Goal: Information Seeking & Learning: Learn about a topic

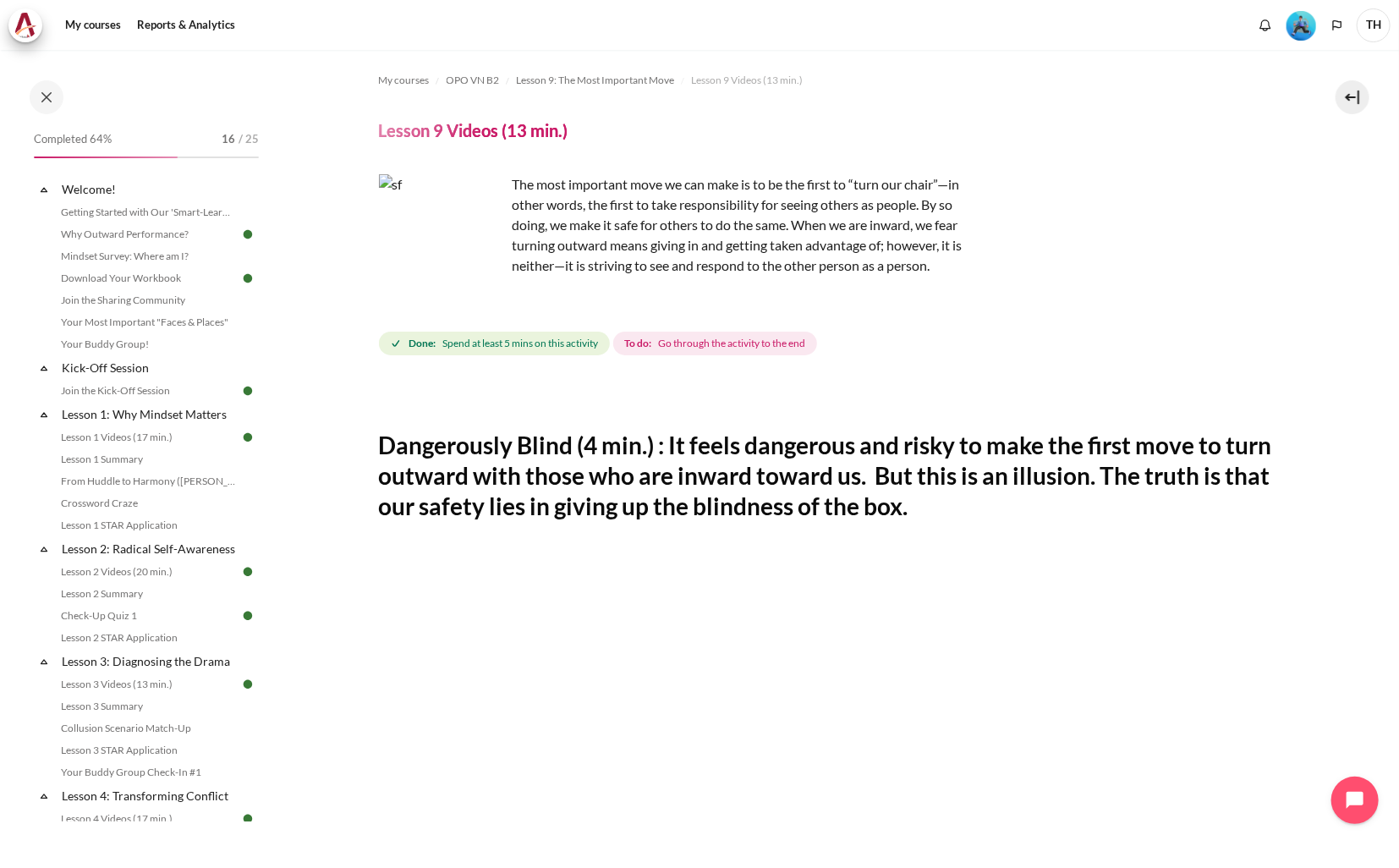
scroll to position [575, 0]
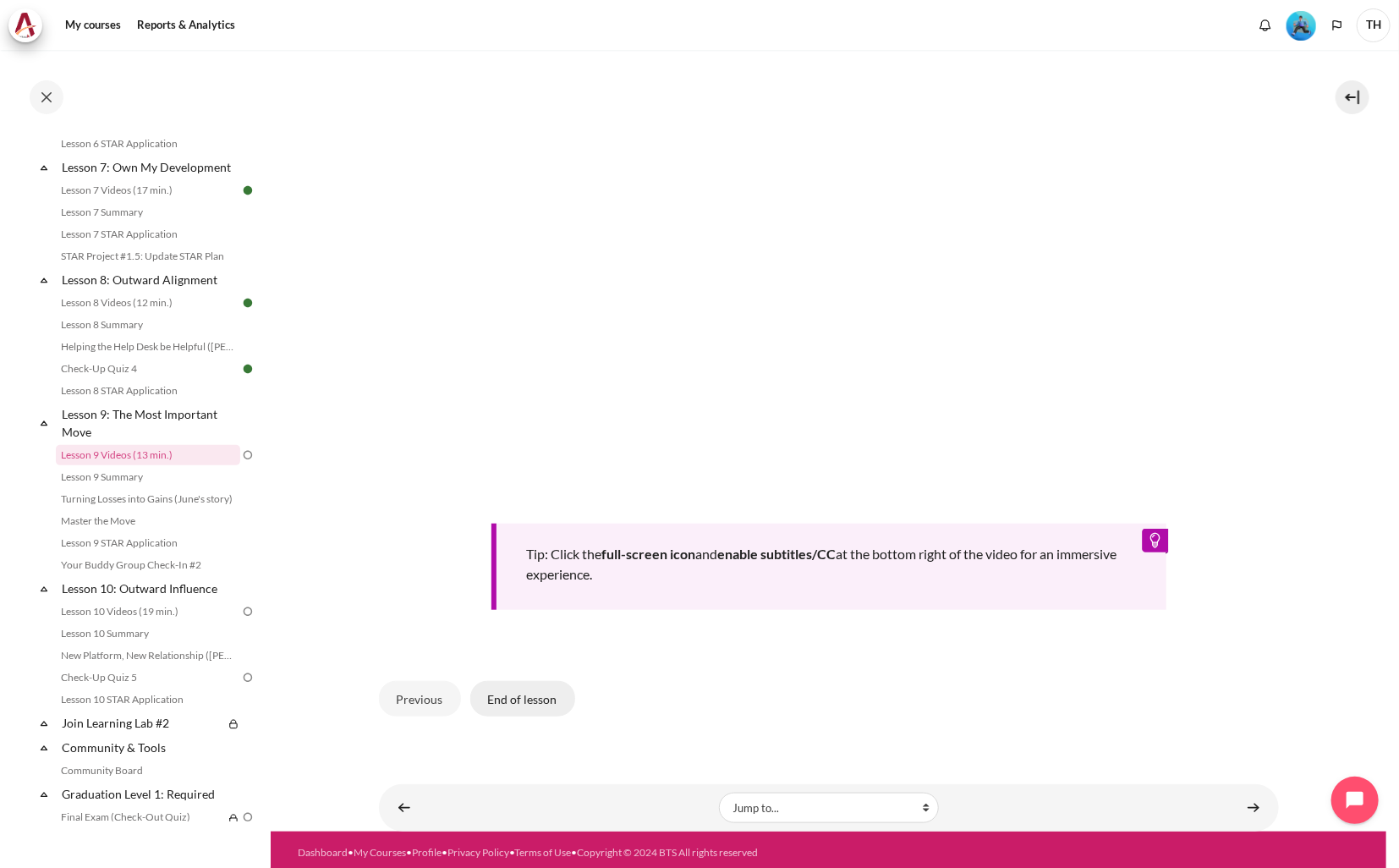
click at [534, 695] on button "End of lesson" at bounding box center [522, 699] width 105 height 35
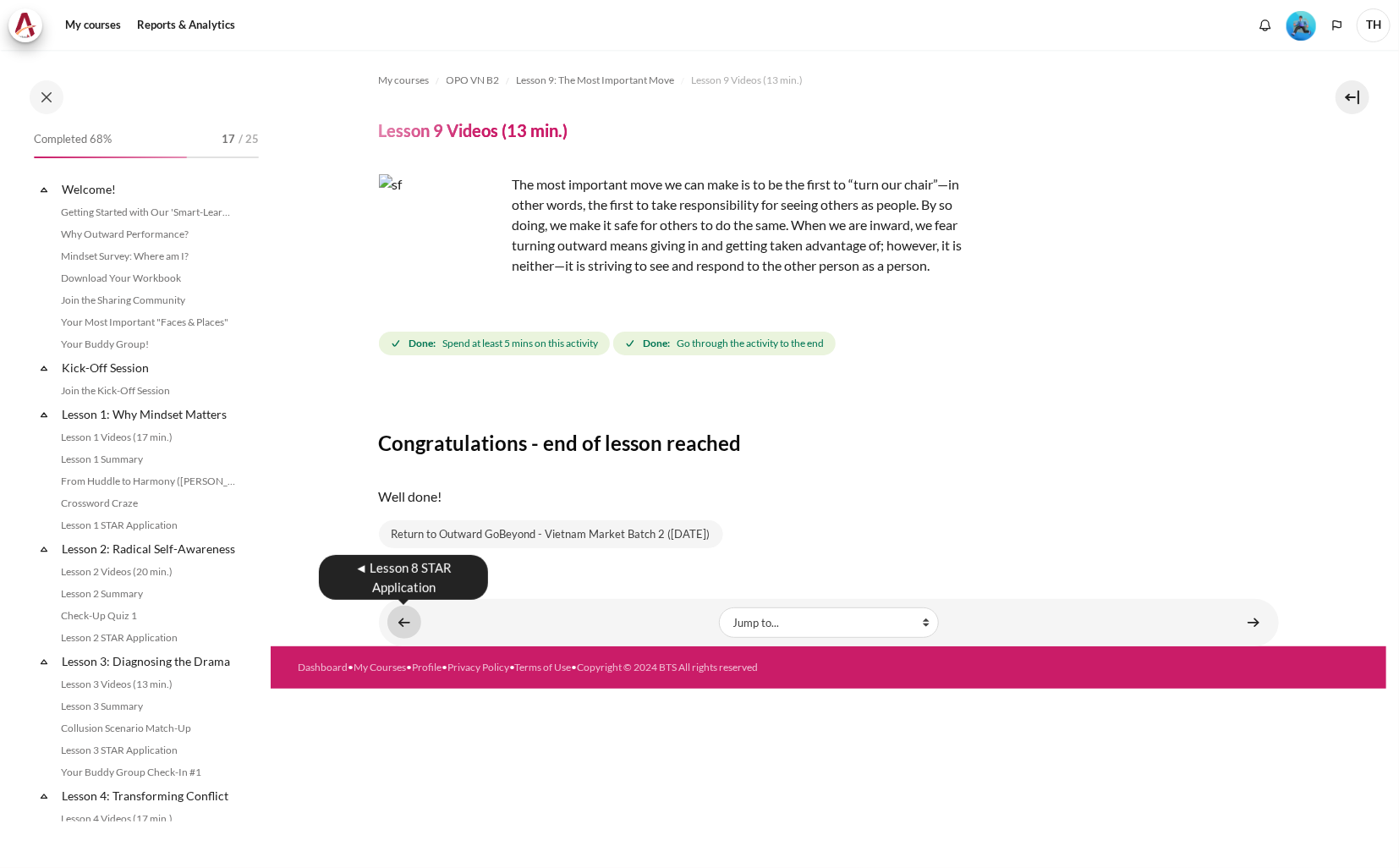
scroll to position [1158, 0]
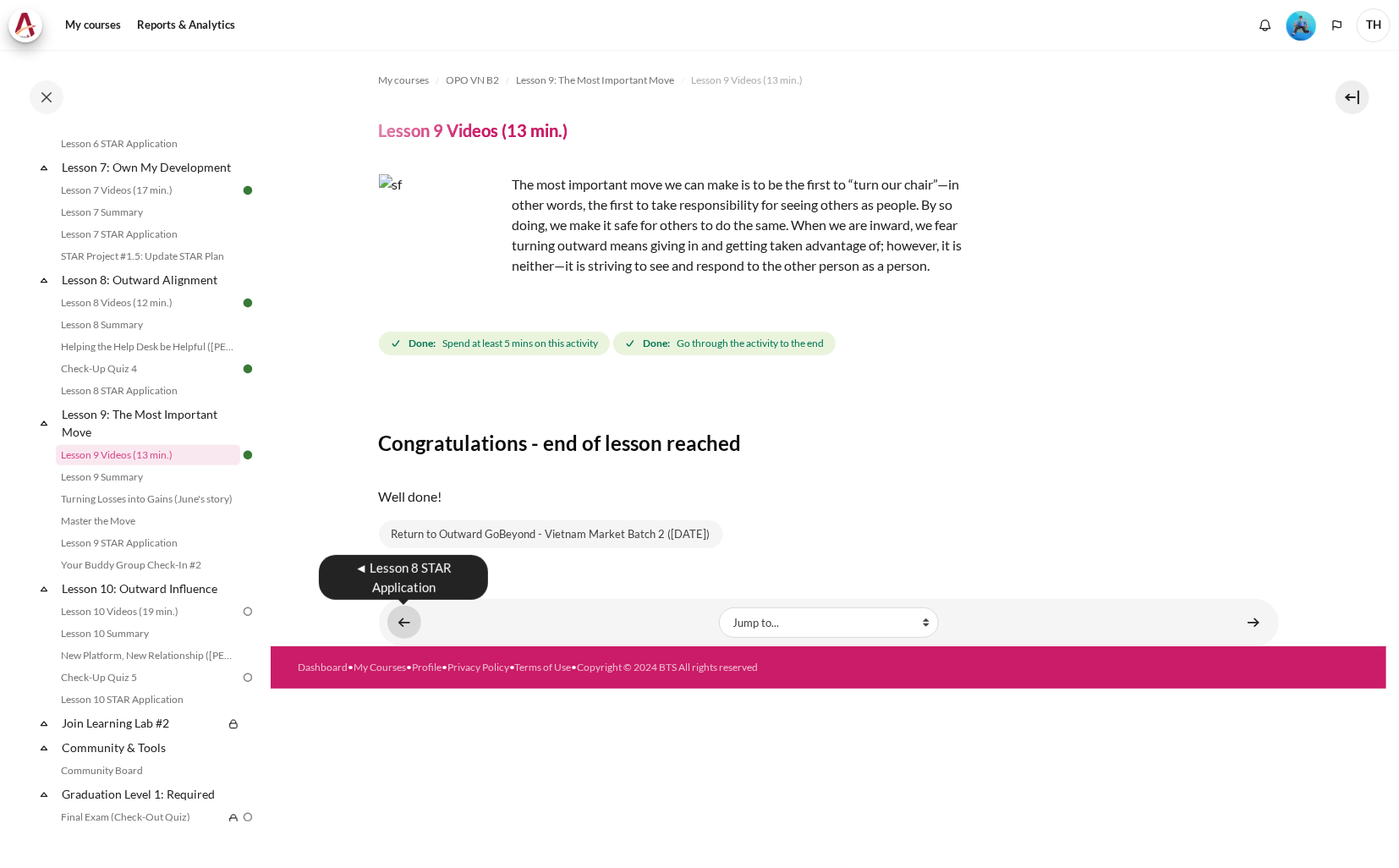
click at [400, 614] on link "Content" at bounding box center [404, 622] width 34 height 33
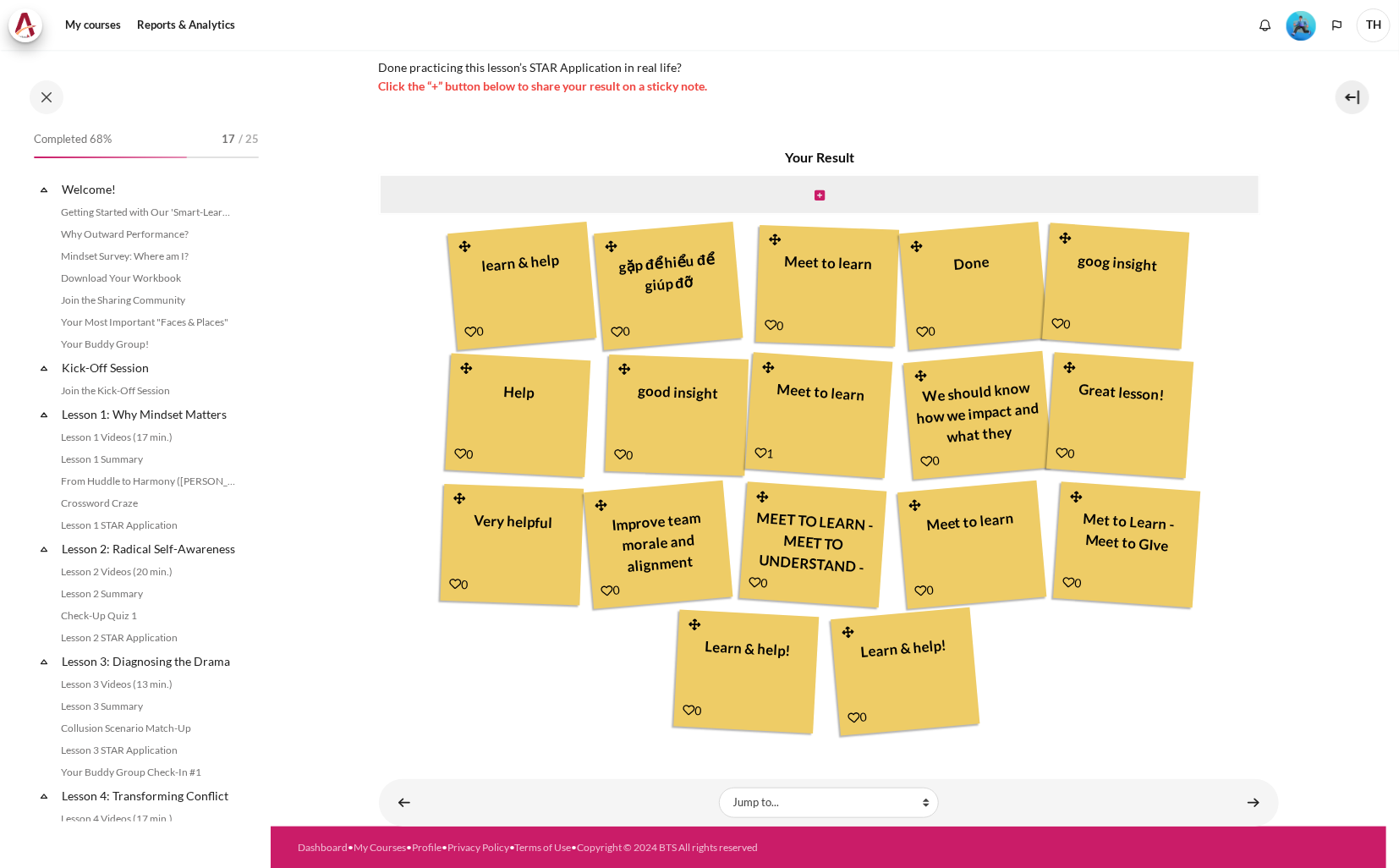
scroll to position [1094, 0]
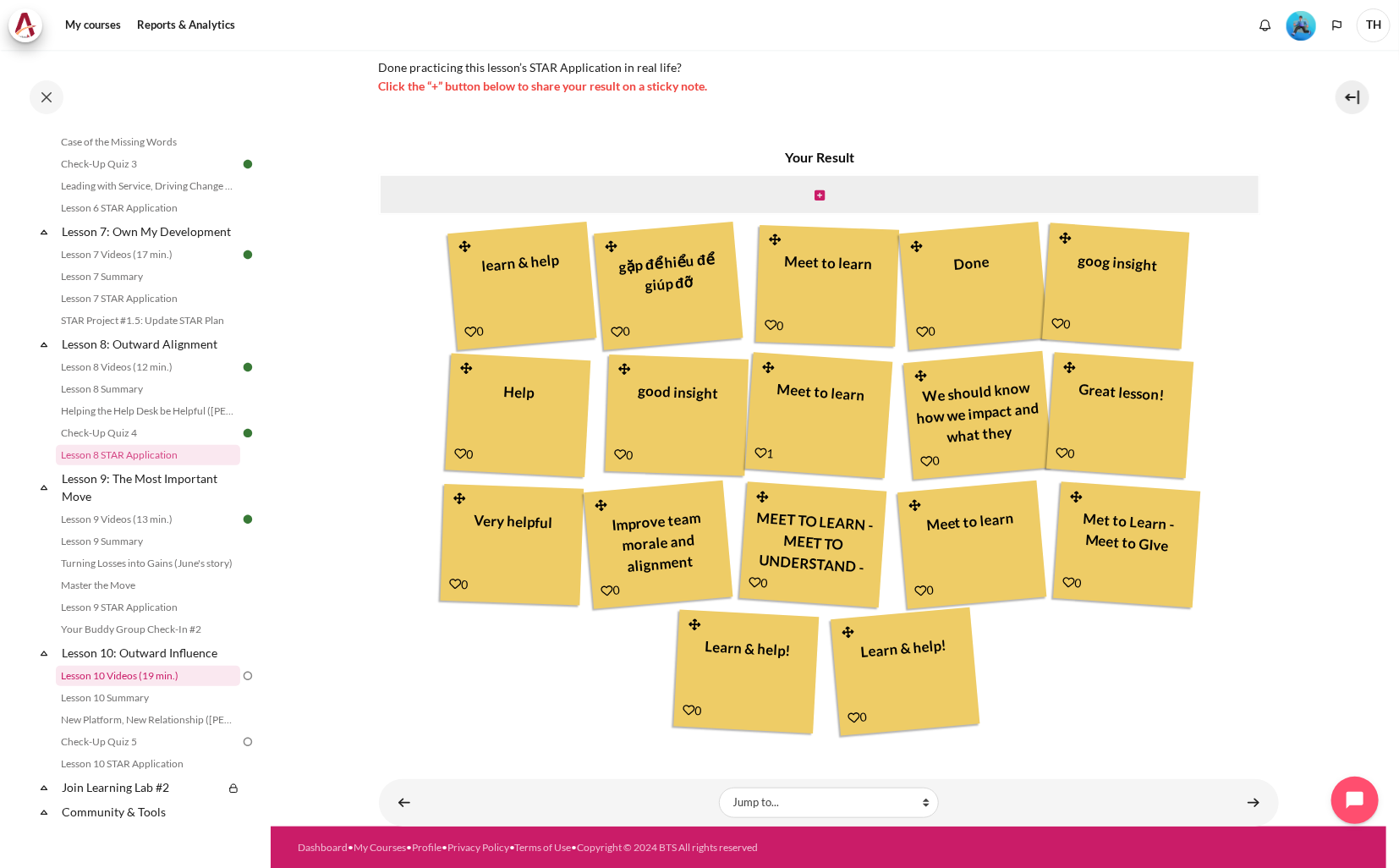
click at [139, 686] on link "Lesson 10 Videos (19 min.)" at bounding box center [148, 676] width 184 height 20
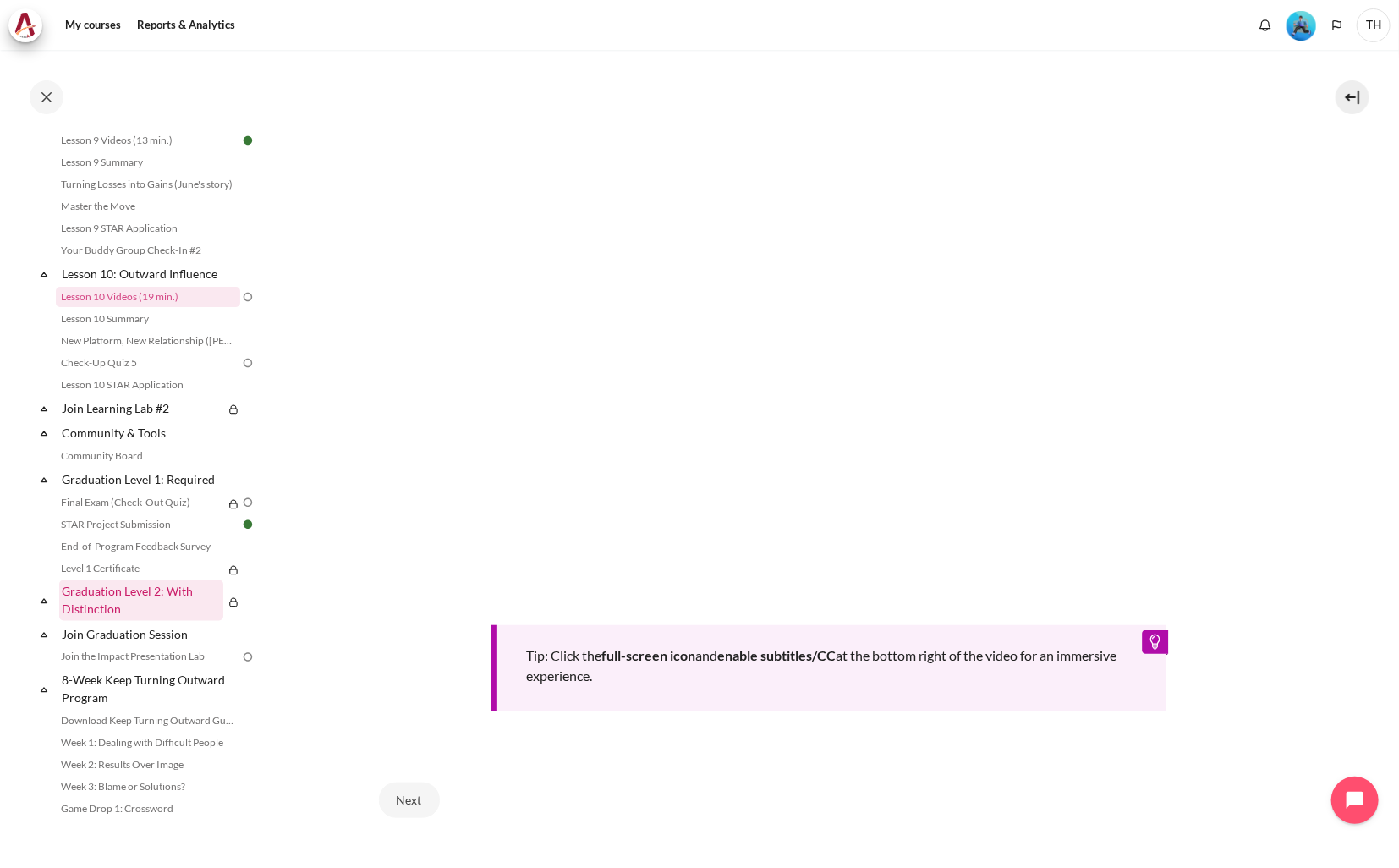
scroll to position [1457, 0]
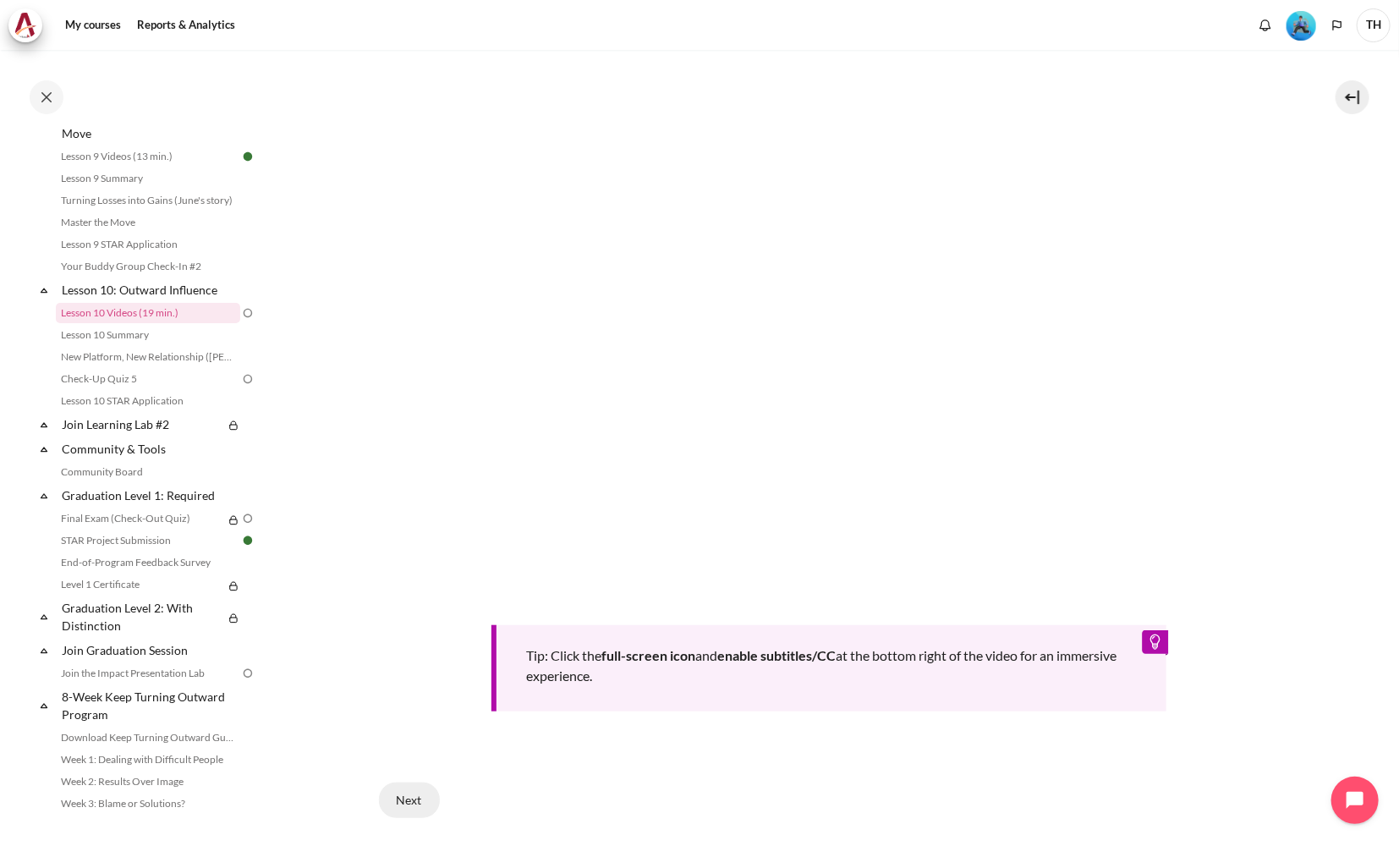
click at [398, 797] on button "Next" at bounding box center [409, 800] width 61 height 35
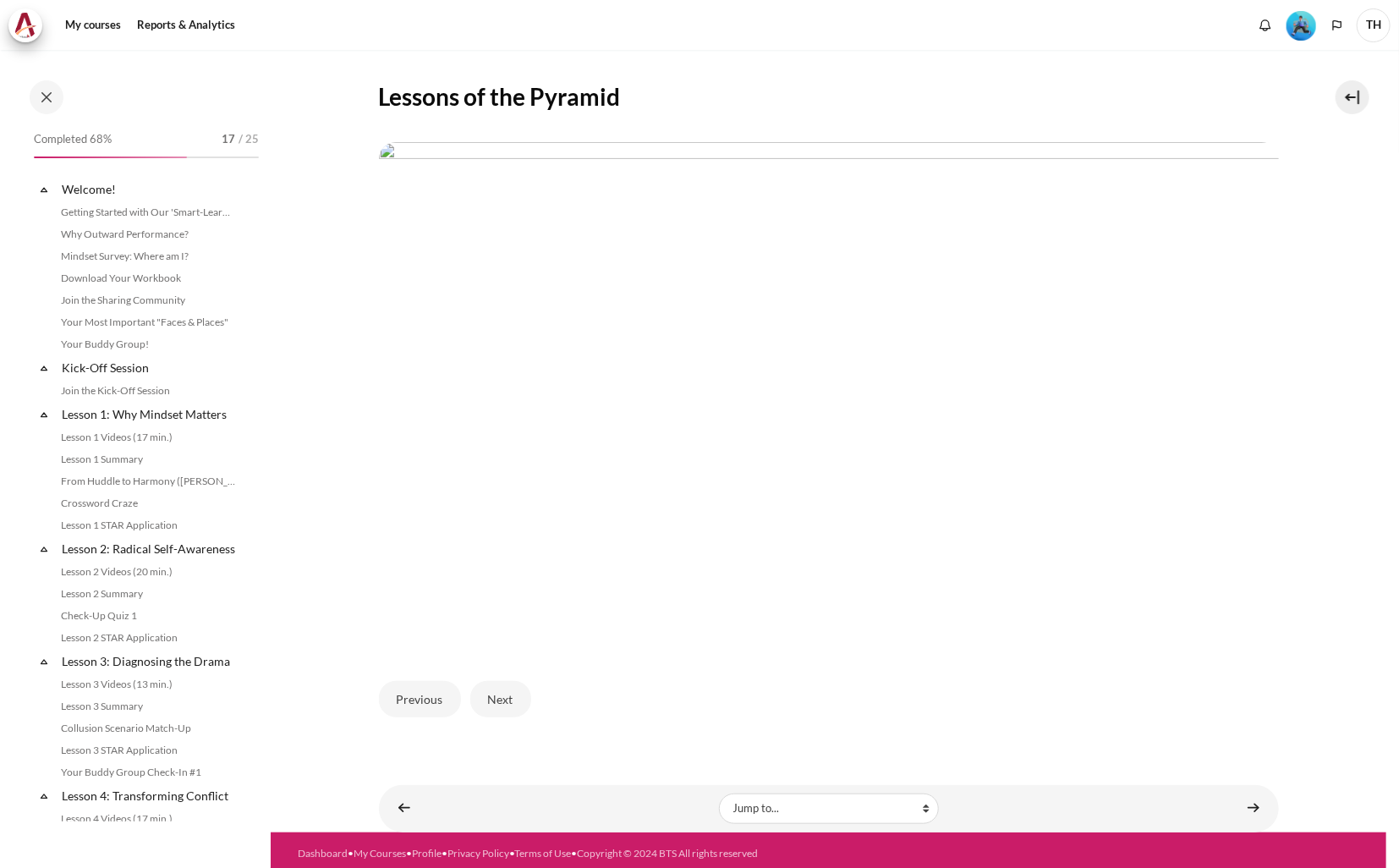
scroll to position [1316, 0]
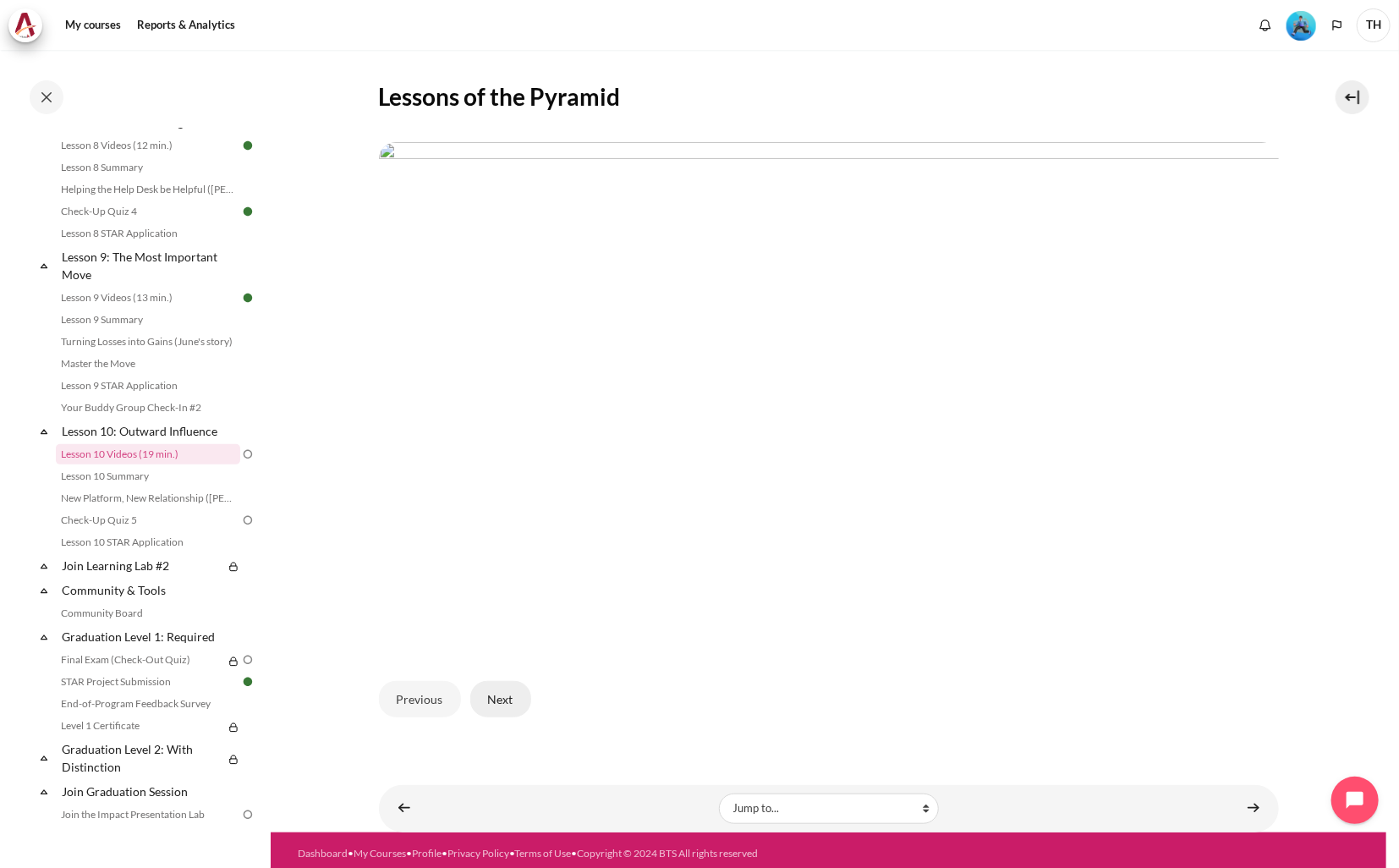
click at [503, 692] on button "Next" at bounding box center [500, 699] width 61 height 35
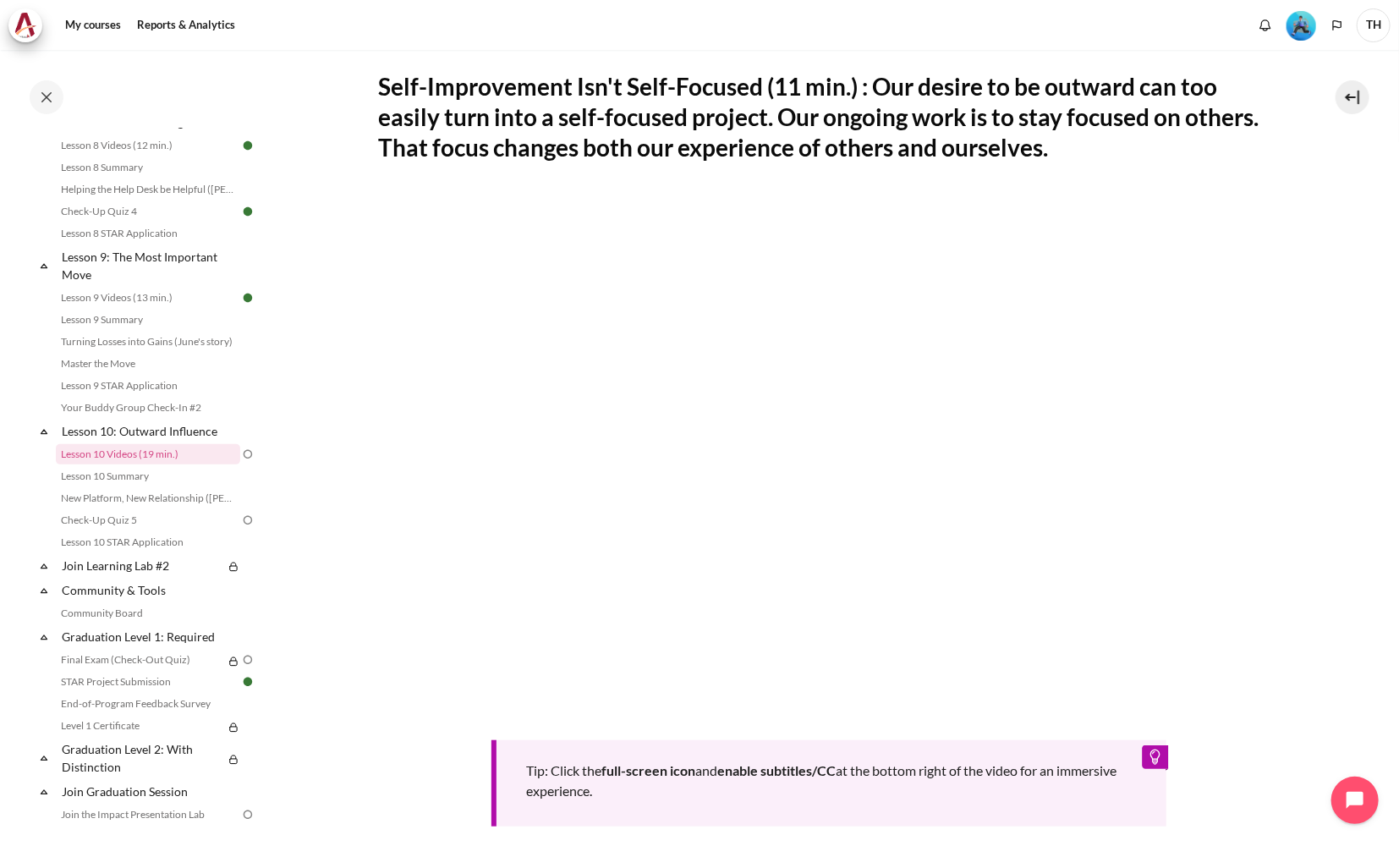
scroll to position [555, 0]
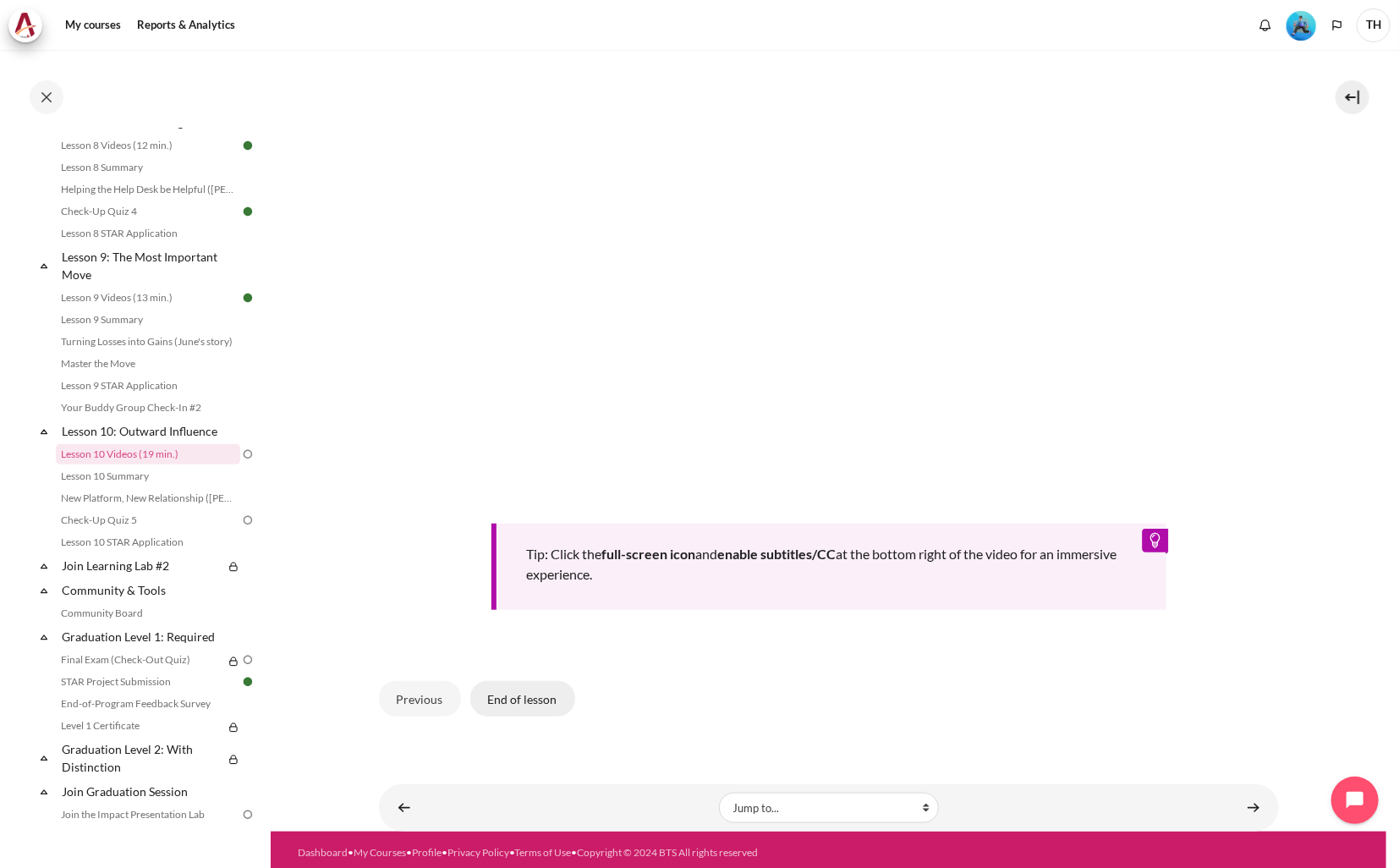
click at [535, 695] on button "End of lesson" at bounding box center [522, 699] width 105 height 35
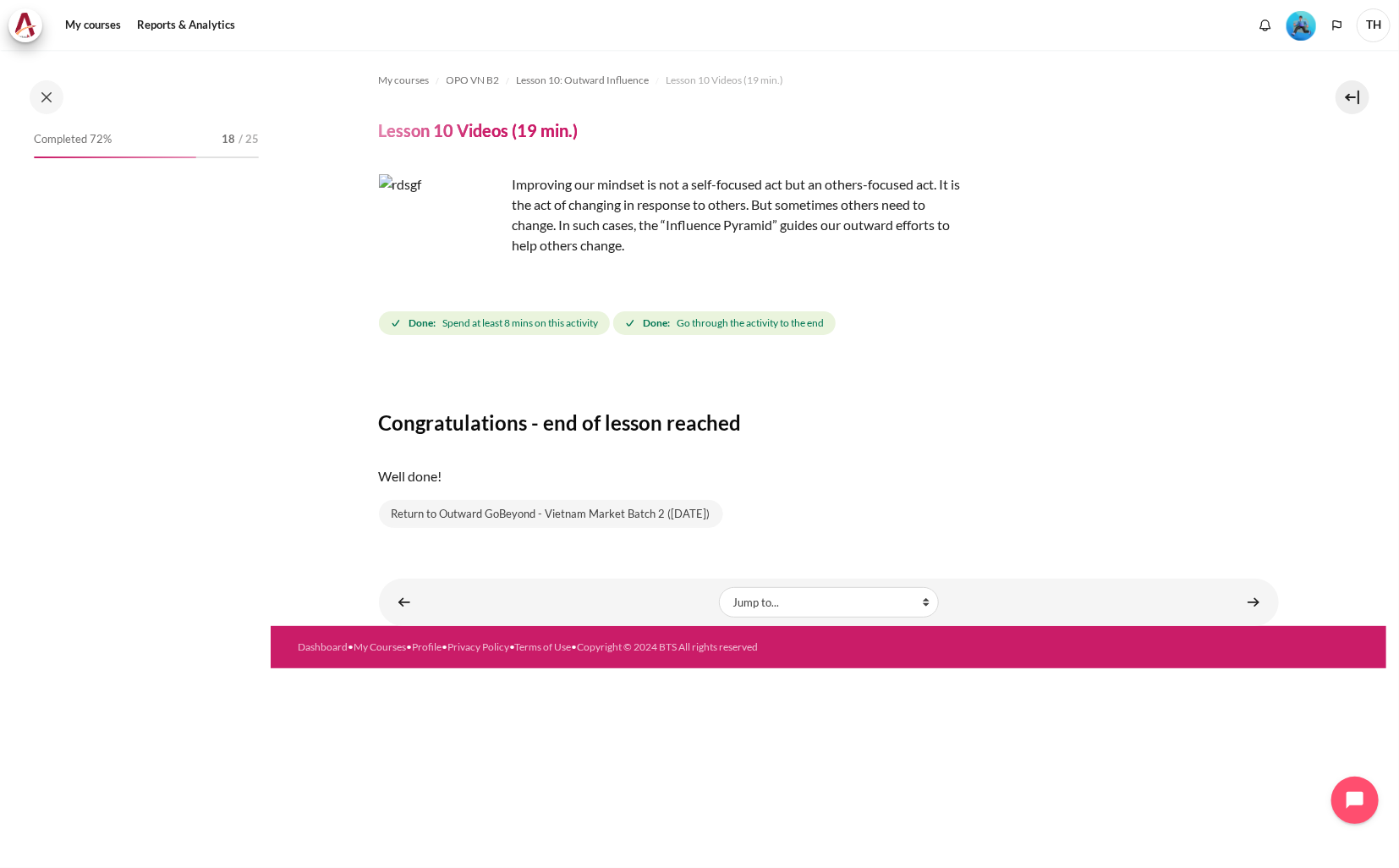
scroll to position [1316, 0]
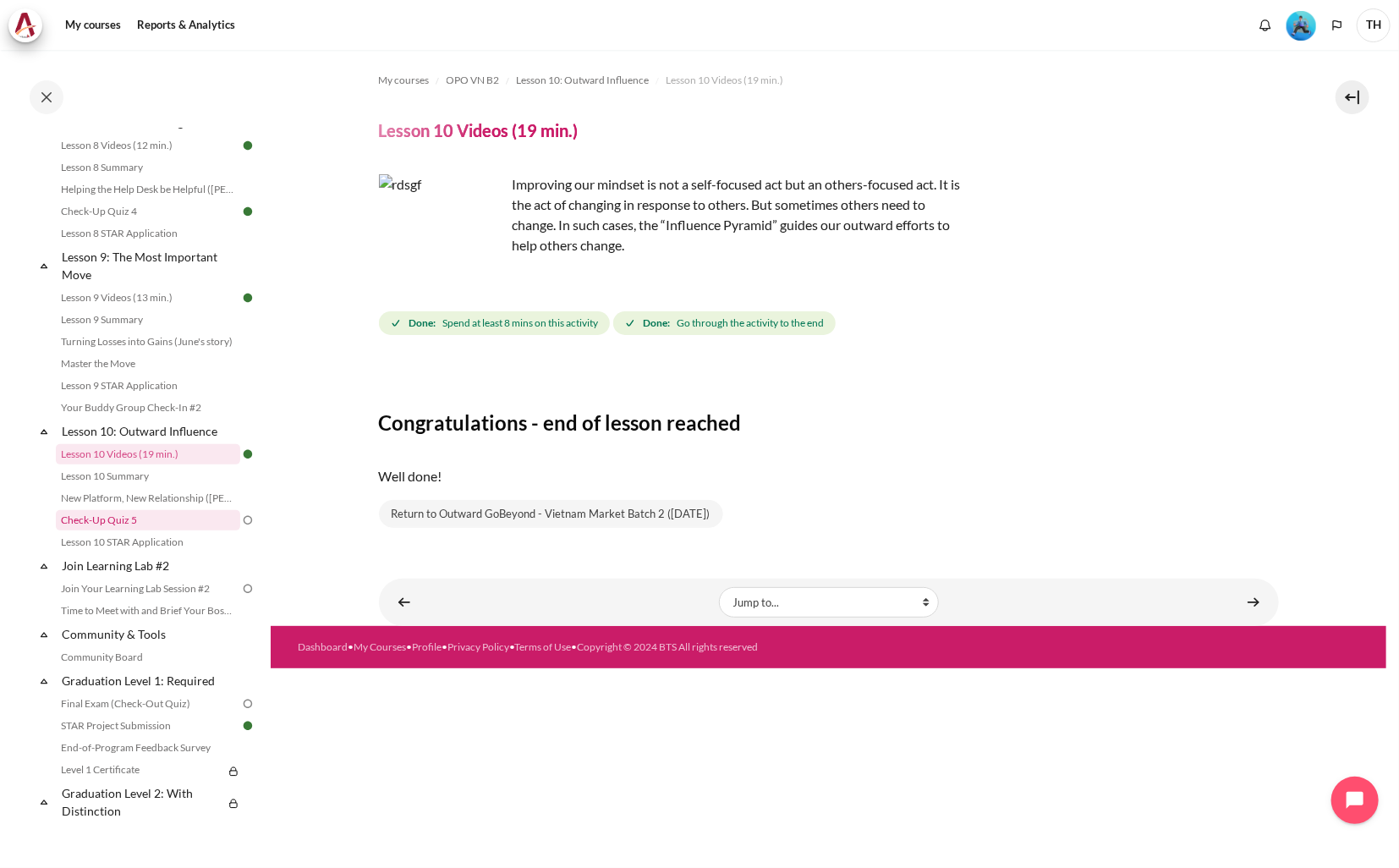
click at [142, 530] on link "Check-Up Quiz 5" at bounding box center [148, 520] width 184 height 20
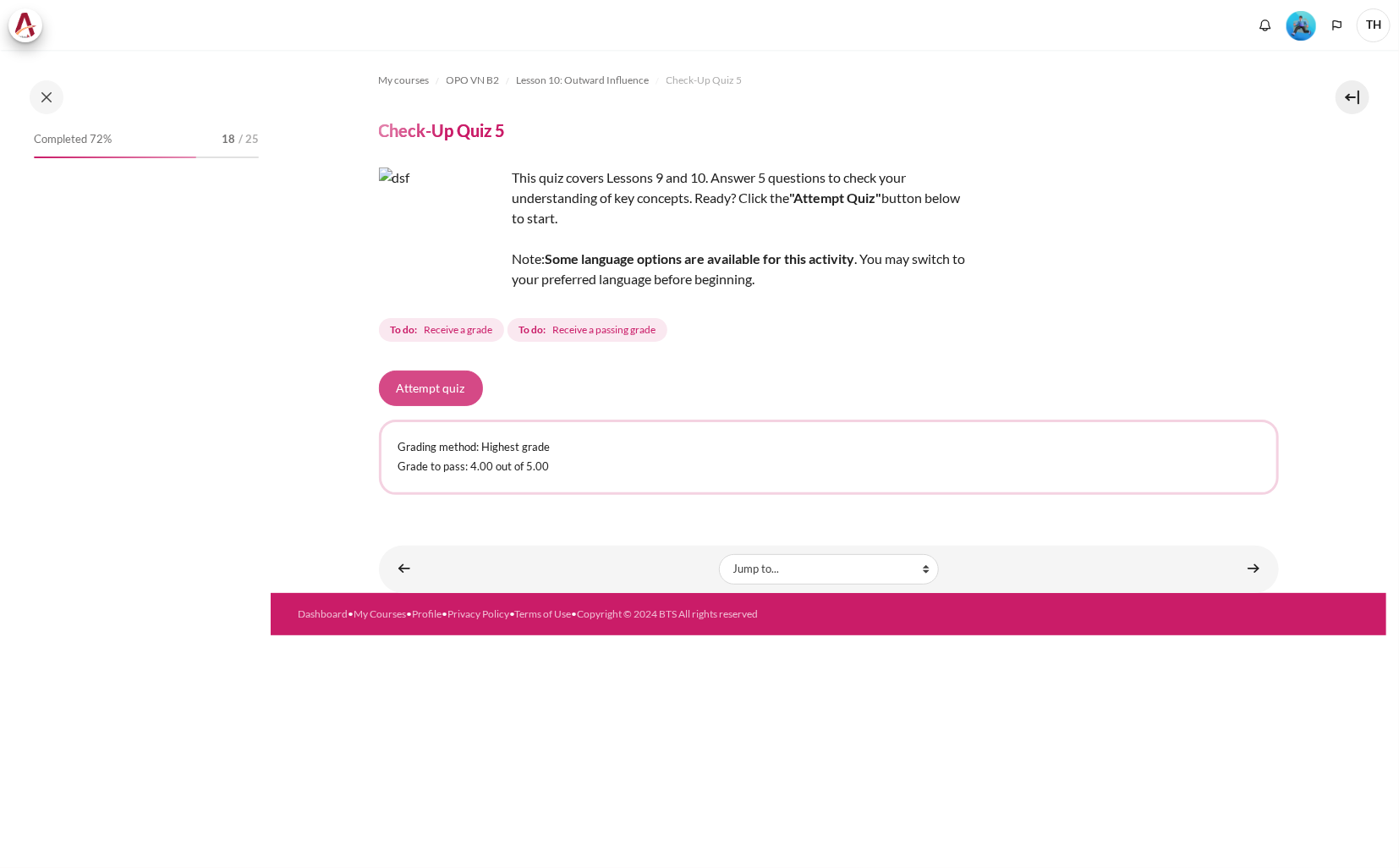
click at [443, 379] on button "Attempt quiz" at bounding box center [430, 388] width 104 height 35
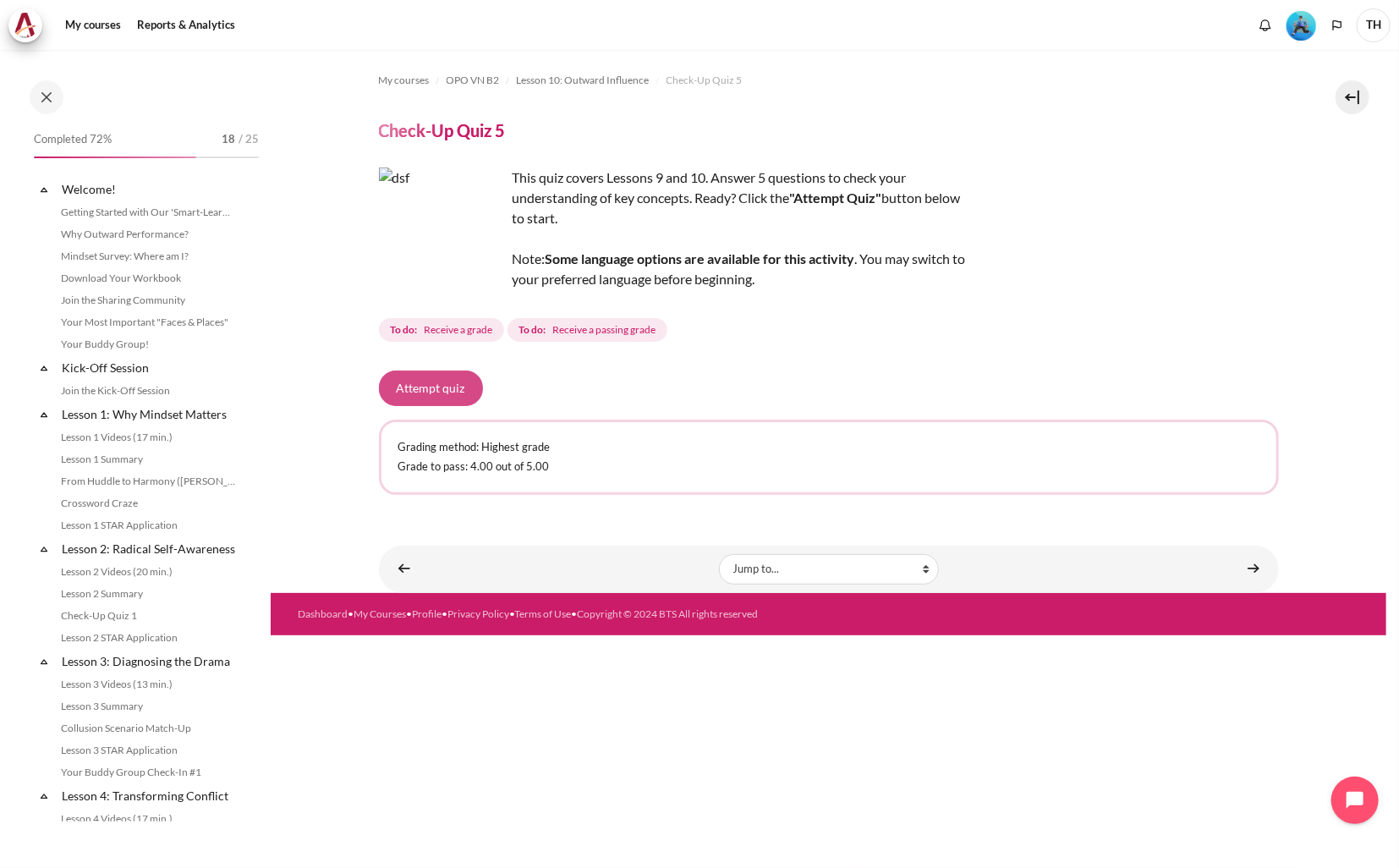
scroll to position [1380, 0]
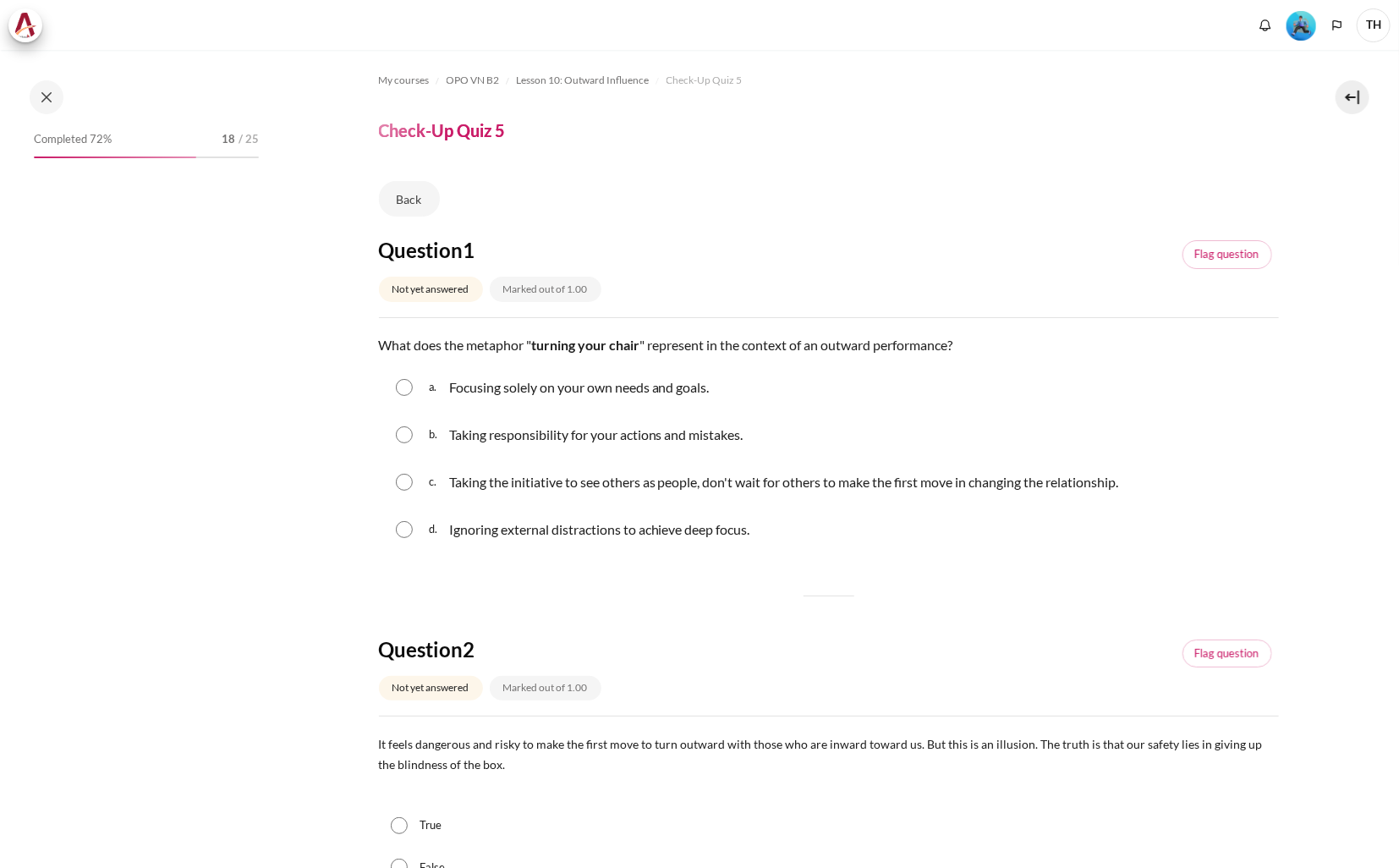
click at [420, 493] on div "c. Taking the initiative to see others as people, don't wait for others to make…" at bounding box center [828, 482] width 900 height 44
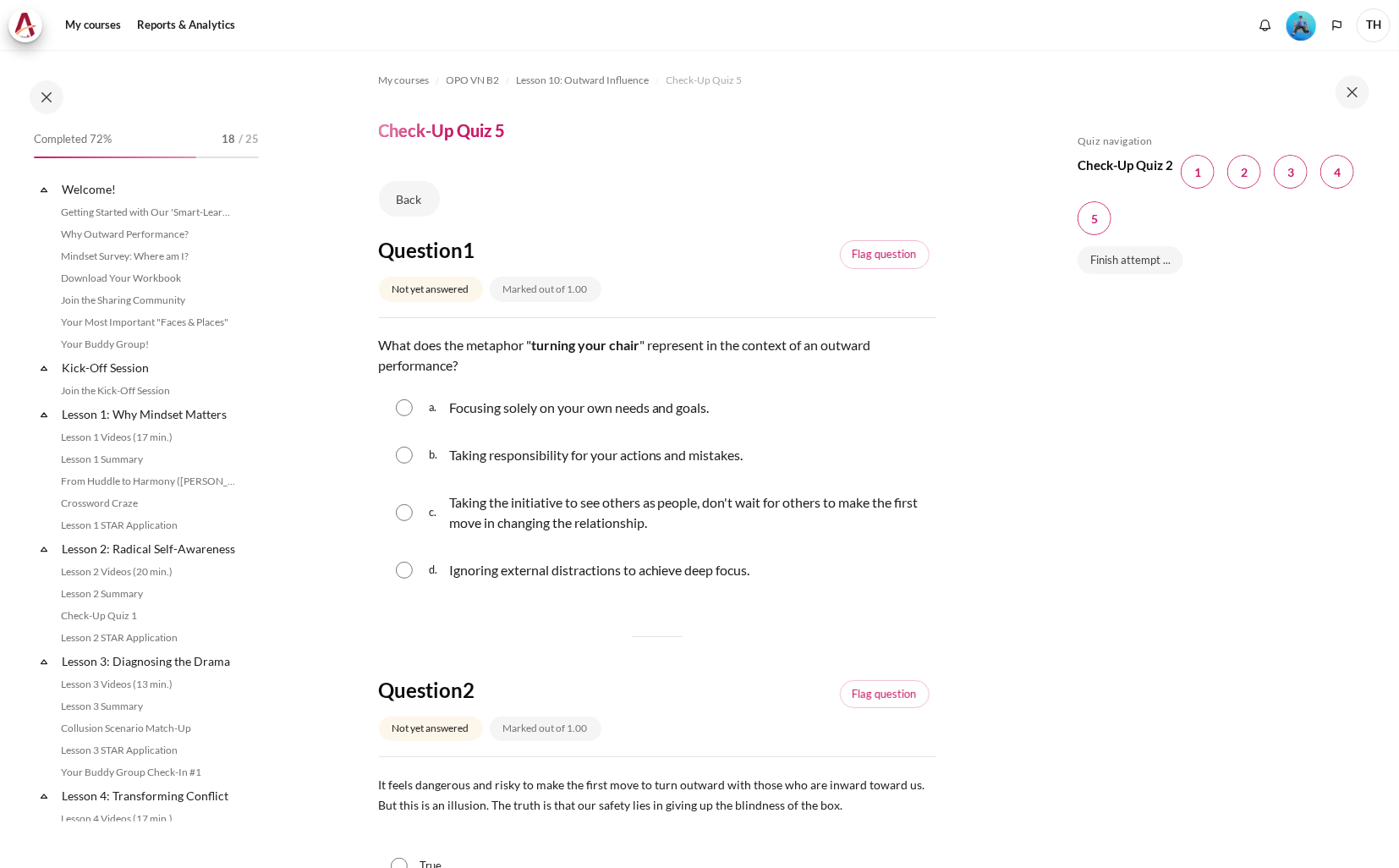
scroll to position [1380, 0]
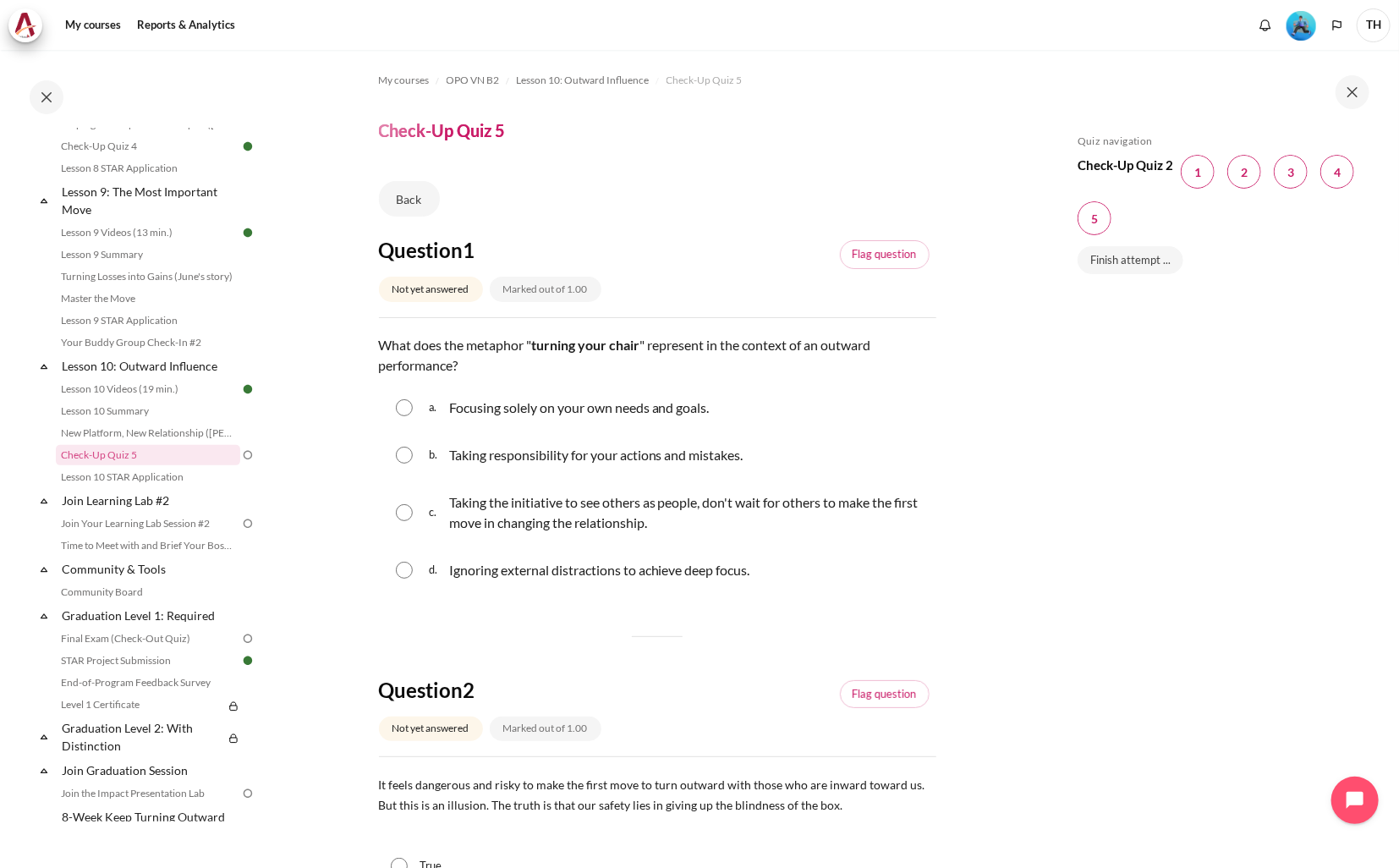
click at [401, 507] on input "Content" at bounding box center [403, 512] width 17 height 17
radio input "true"
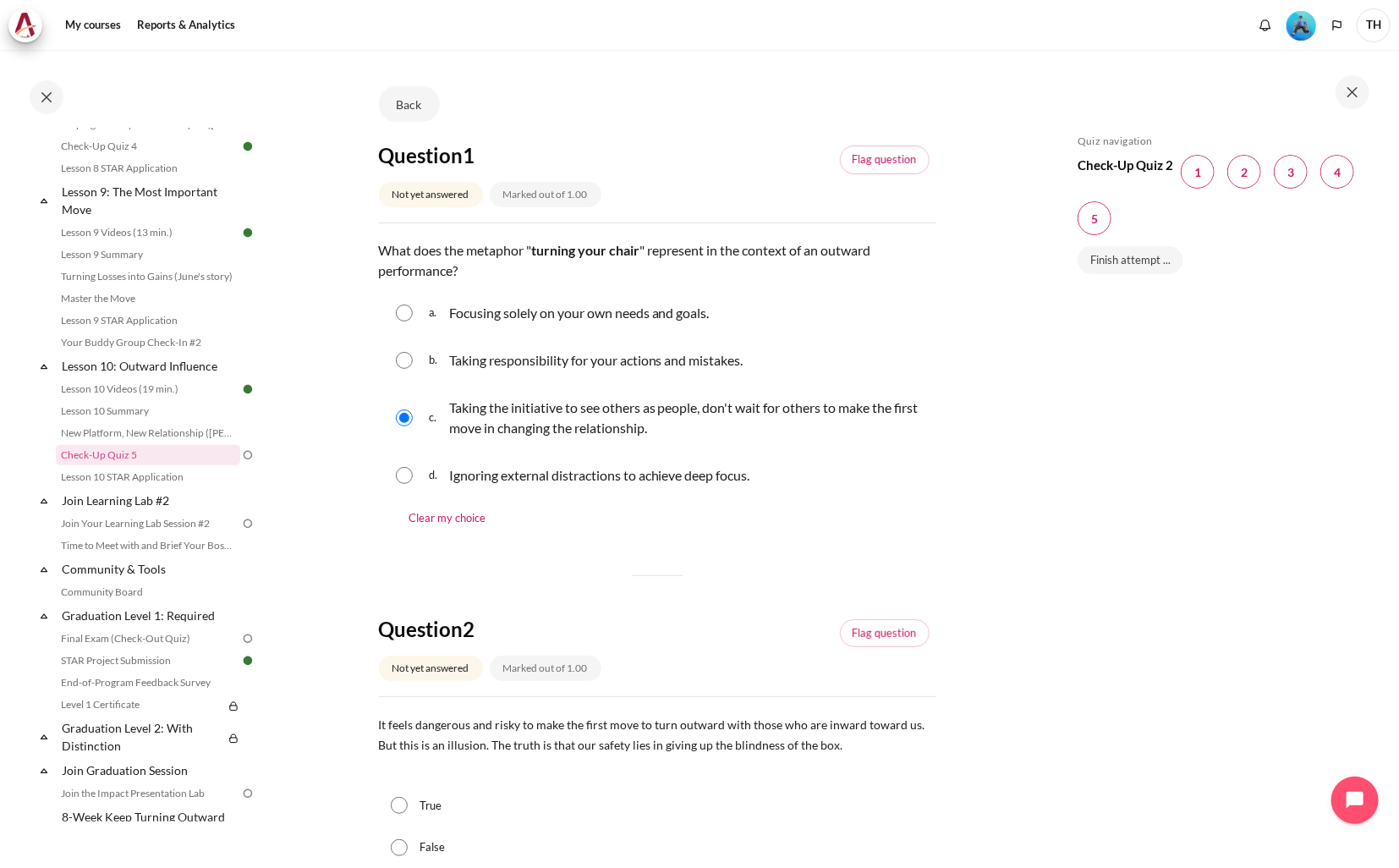
scroll to position [339, 0]
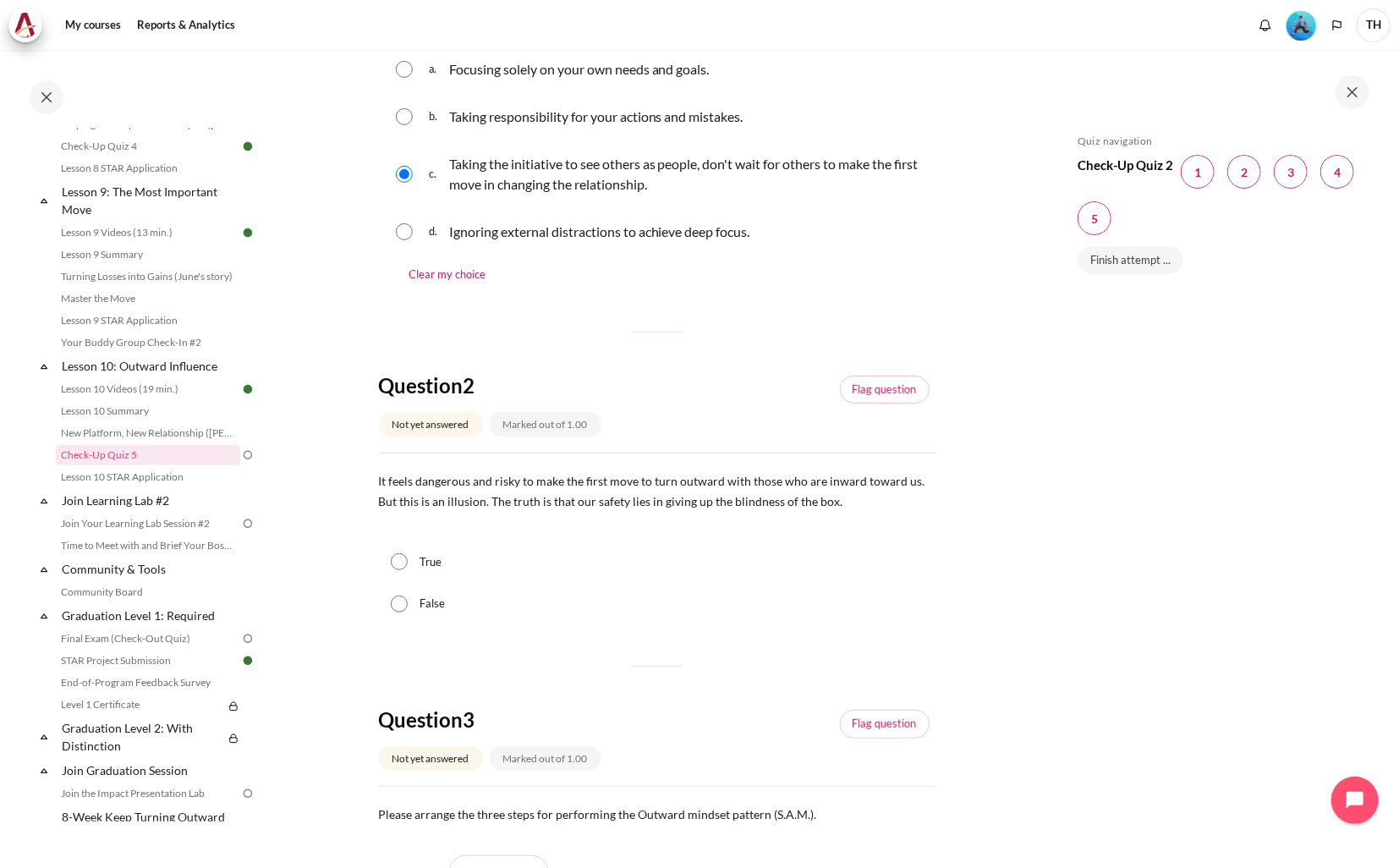
click at [395, 560] on input "True" at bounding box center [399, 561] width 17 height 17
radio input "true"
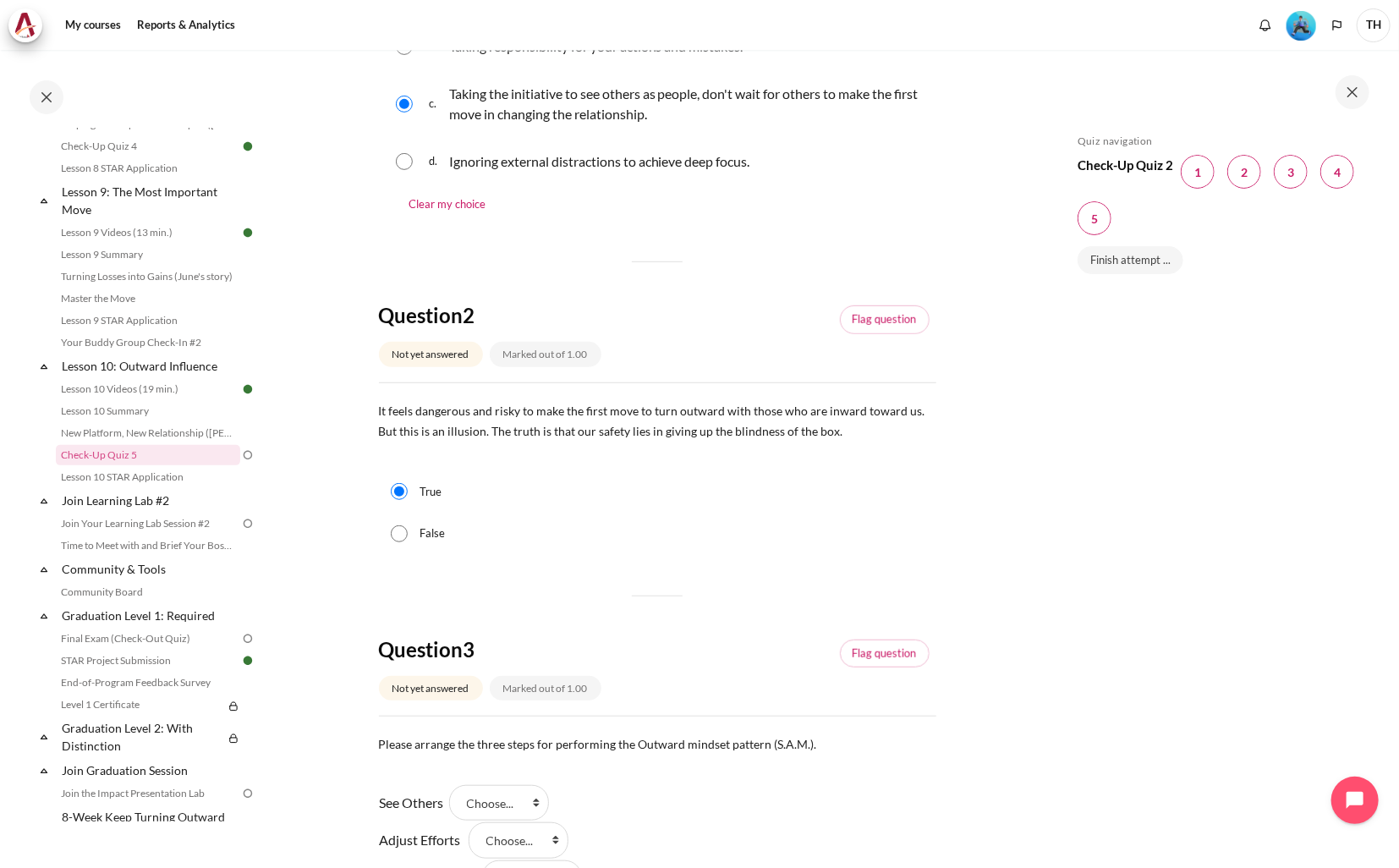
scroll to position [592, 0]
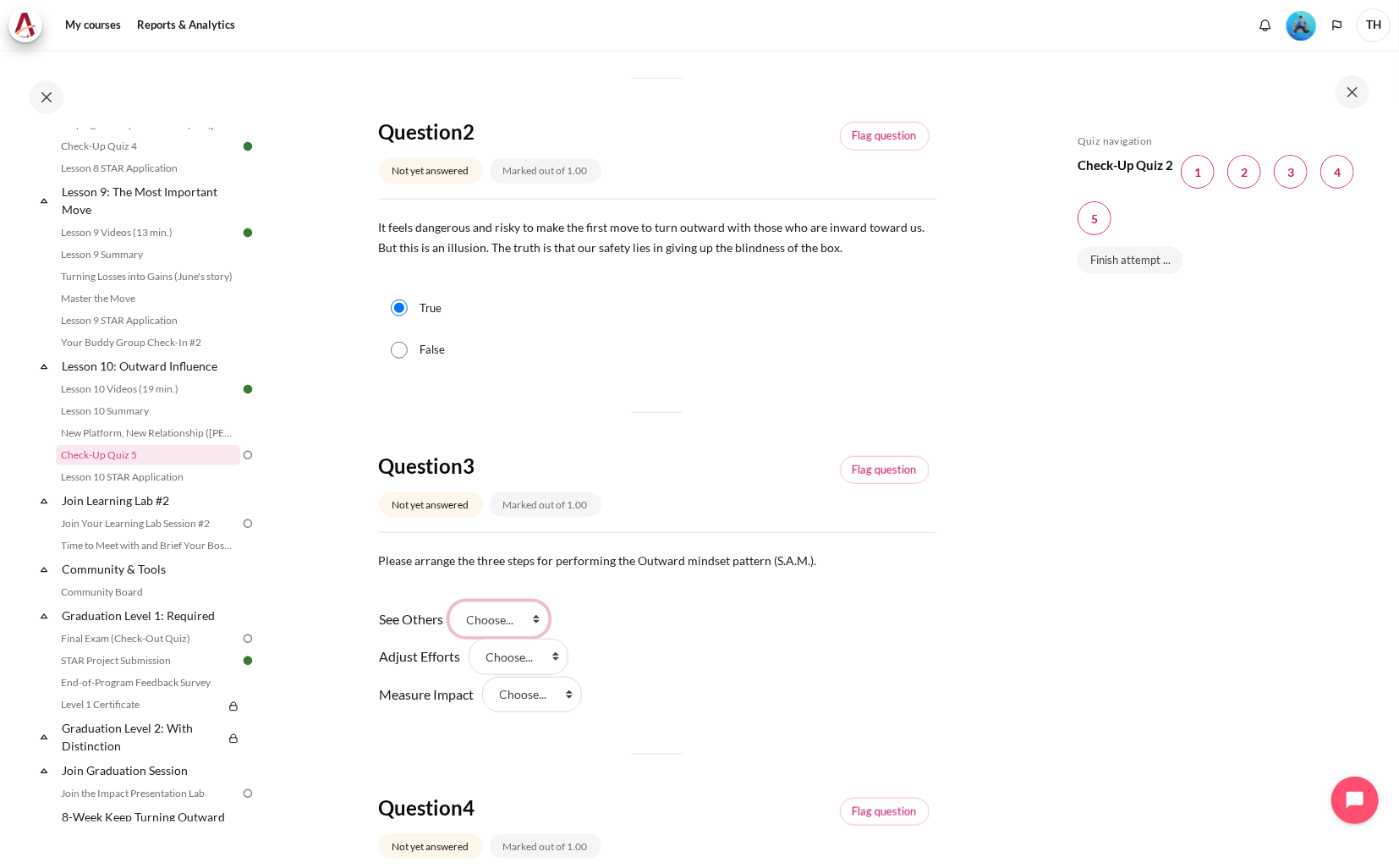
click at [506, 616] on select "Choose... Step 2 Step 1 Step 3" at bounding box center [499, 619] width 100 height 35
select select "2"
click at [455, 601] on select "Choose... Step 2 Step 1 Step 3" at bounding box center [499, 619] width 100 height 35
click at [505, 699] on select "Choose... Step 2 Step 1 Step 3" at bounding box center [532, 694] width 100 height 35
select select "1"
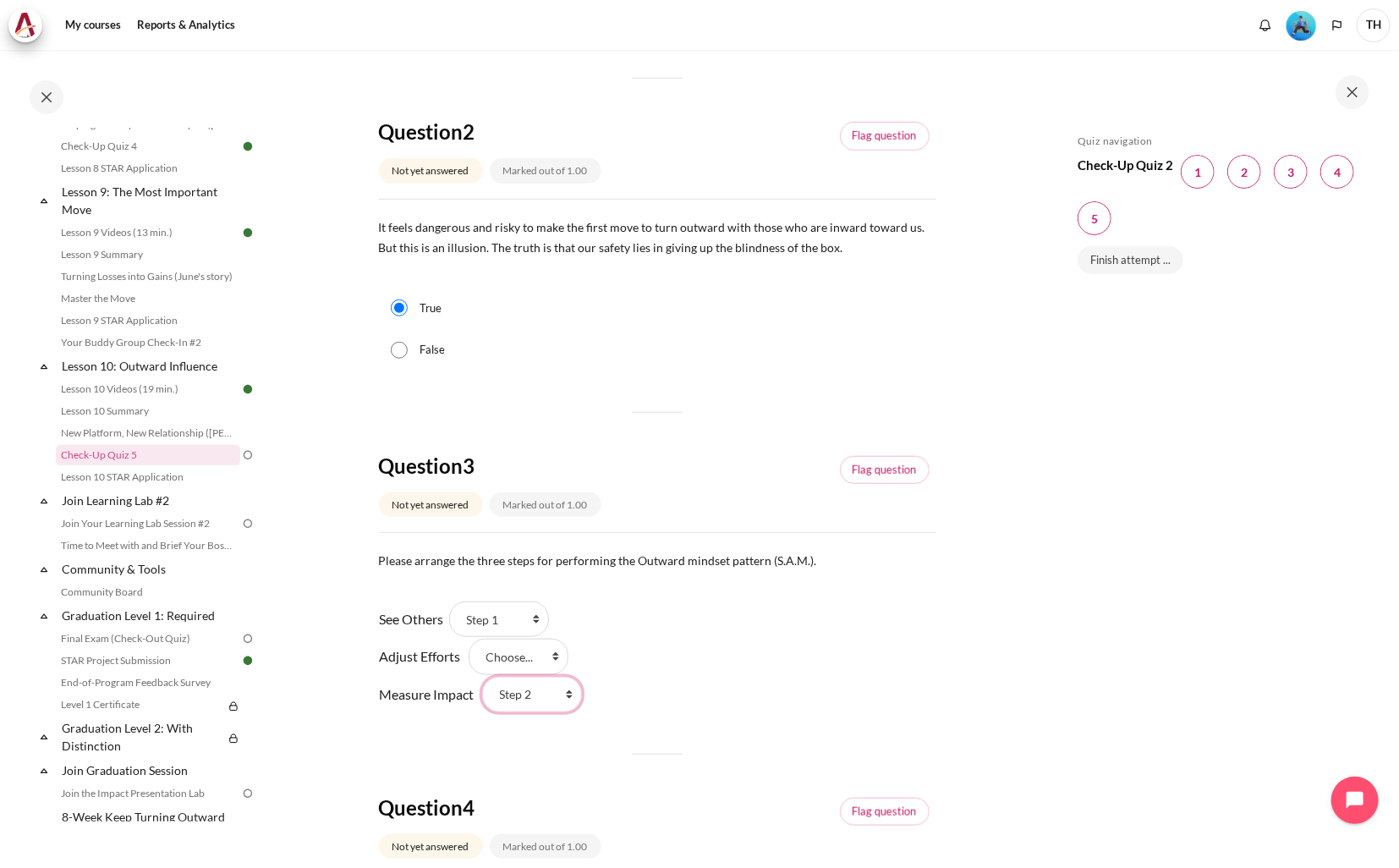
click at [482, 676] on select "Choose... Step 2 Step 1 Step 3" at bounding box center [532, 694] width 100 height 35
click at [522, 661] on select "Choose... Step 2 Step 1 Step 3" at bounding box center [519, 656] width 100 height 35
select select "3"
click at [469, 638] on select "Choose... Step 2 Step 1 Step 3" at bounding box center [519, 656] width 100 height 35
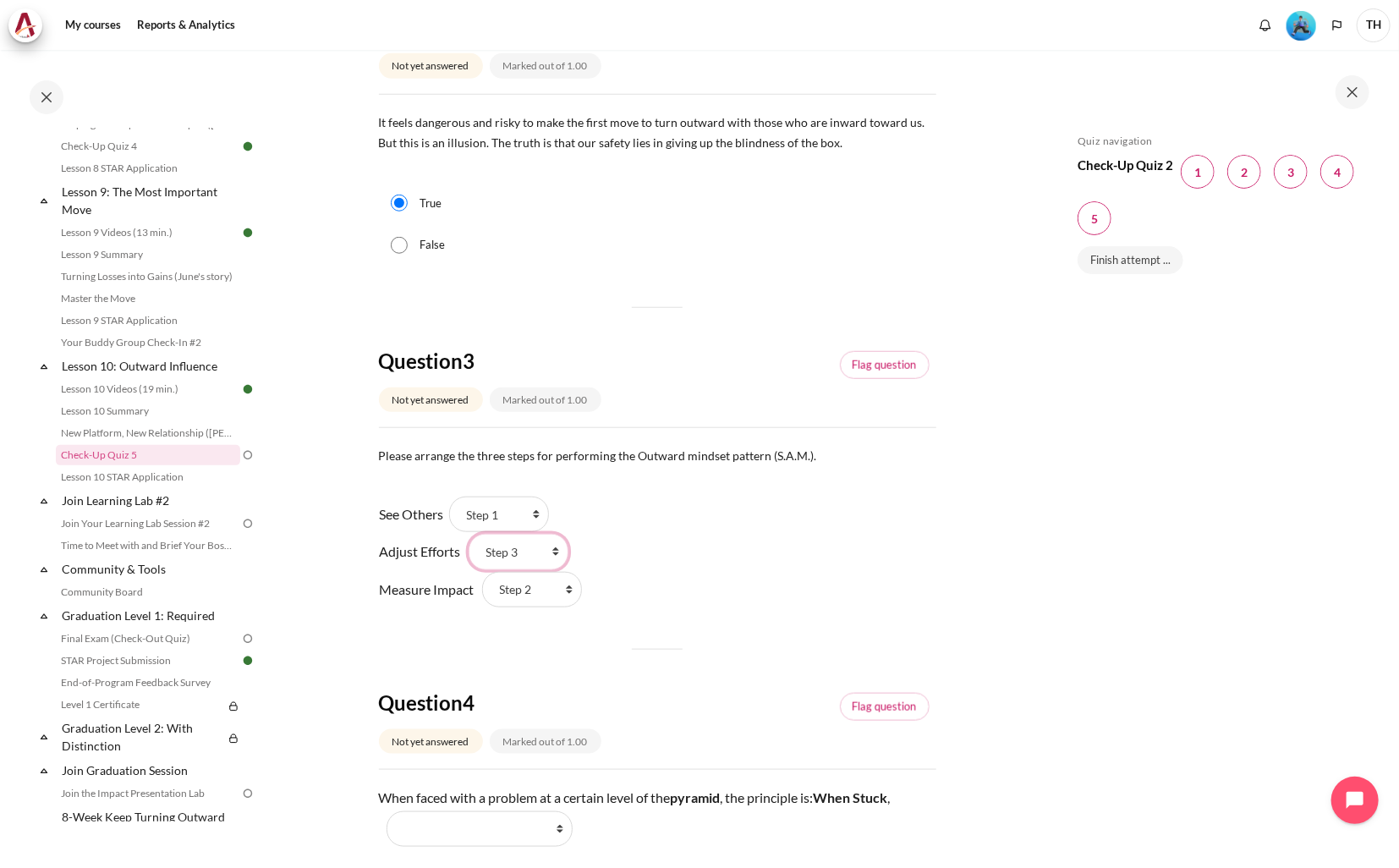
scroll to position [930, 0]
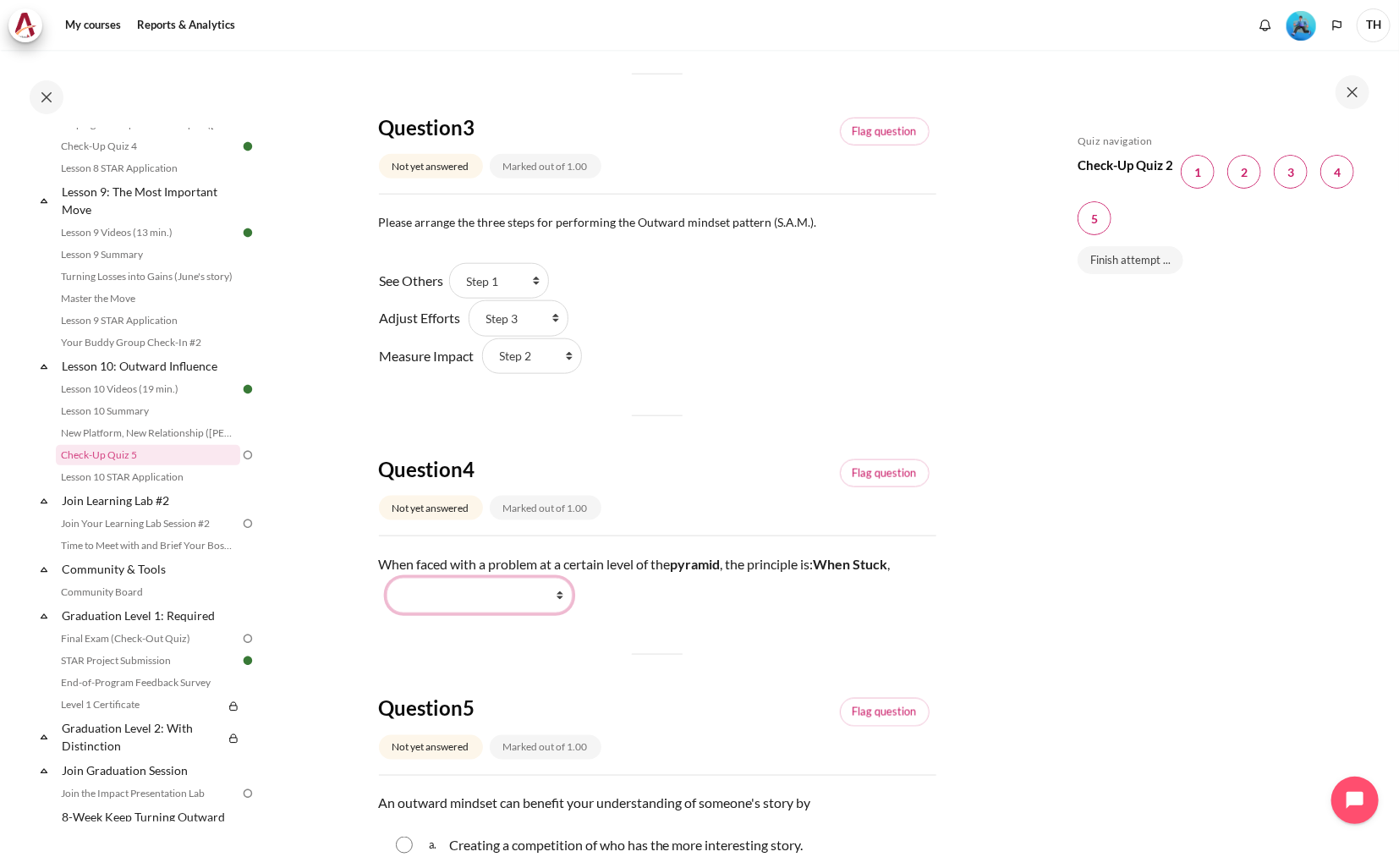
click at [535, 600] on select "Work Harder Go Higher Go Lower Stay Put" at bounding box center [480, 596] width 186 height 35
select select "3"
click at [387, 578] on select "Work Harder Go Higher Go Lower Stay Put" at bounding box center [480, 596] width 186 height 35
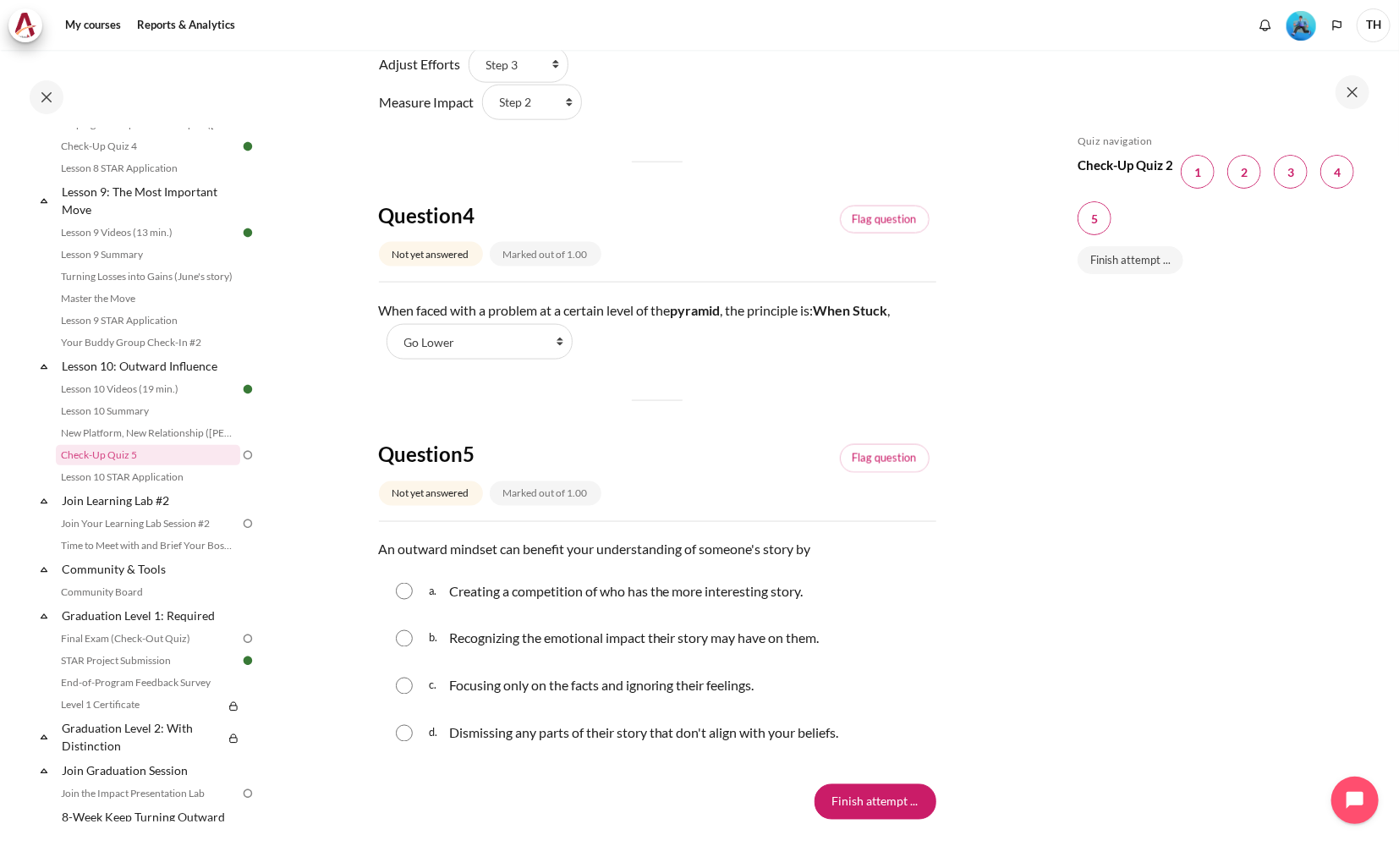
click at [585, 652] on div "Recognizing the emotional impact their story may have on them." at bounding box center [635, 638] width 371 height 27
radio input "true"
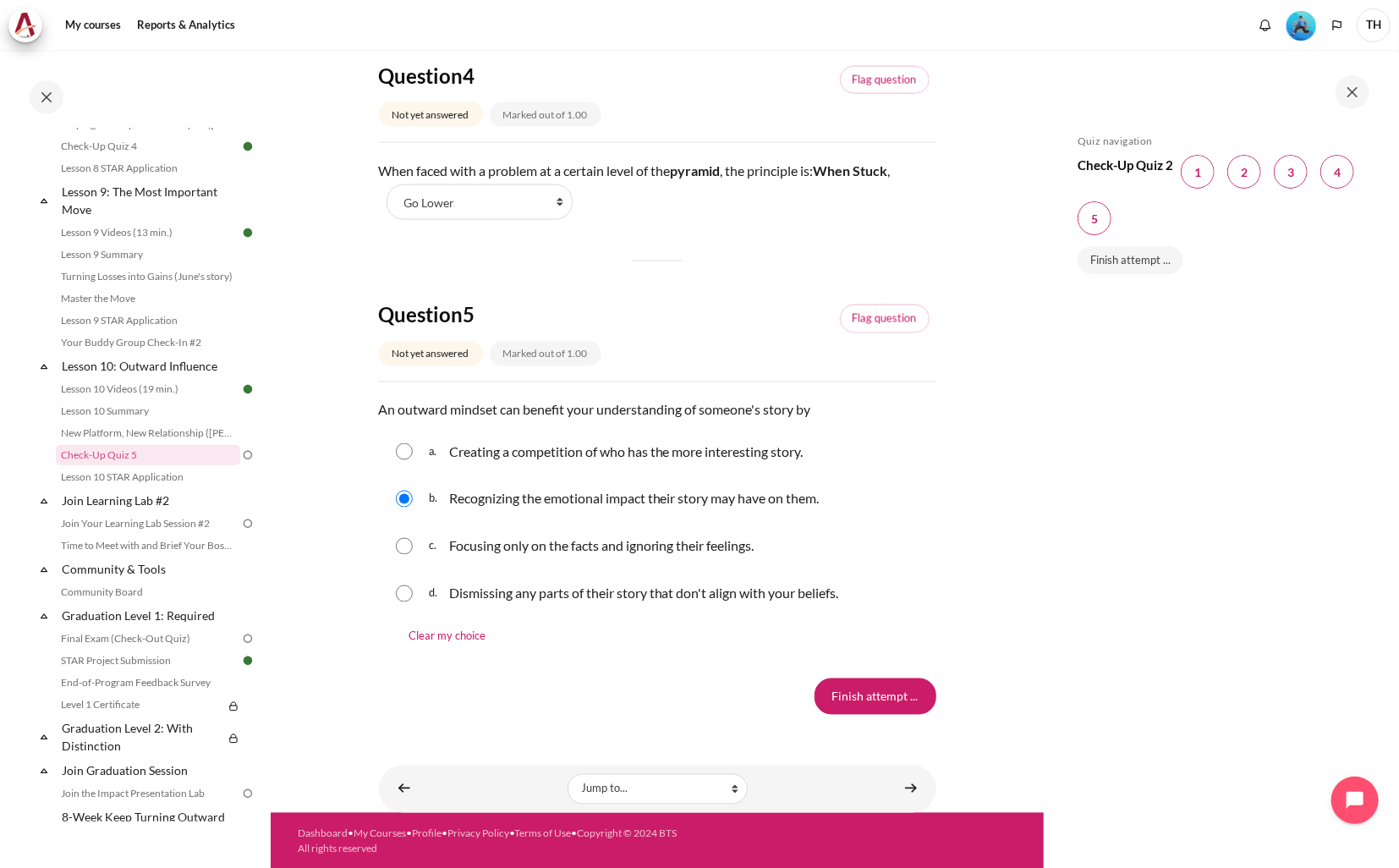
scroll to position [1325, 0]
click at [833, 689] on input "Finish attempt ..." at bounding box center [875, 695] width 121 height 35
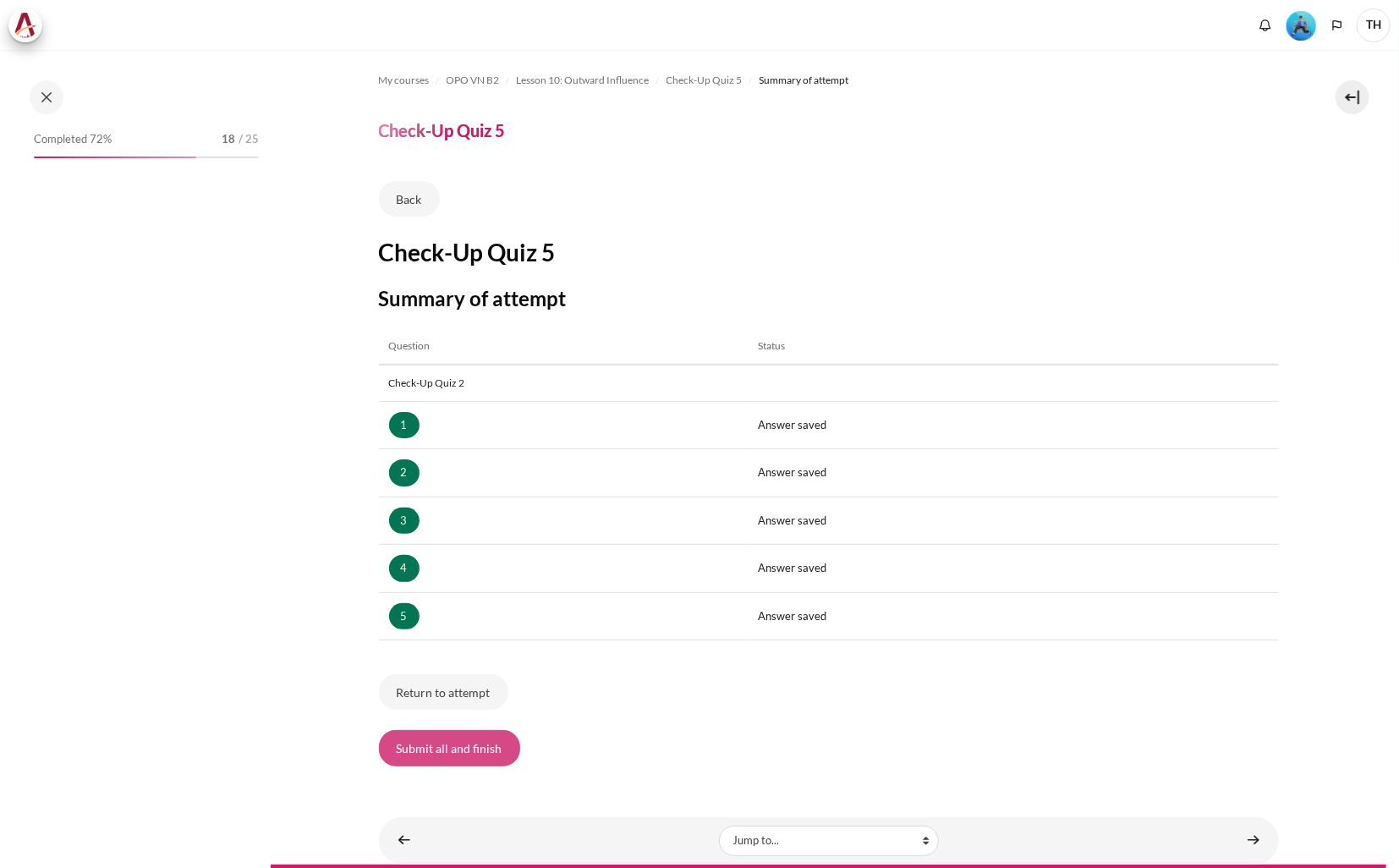
click at [452, 745] on button "Submit all and finish" at bounding box center [449, 747] width 141 height 35
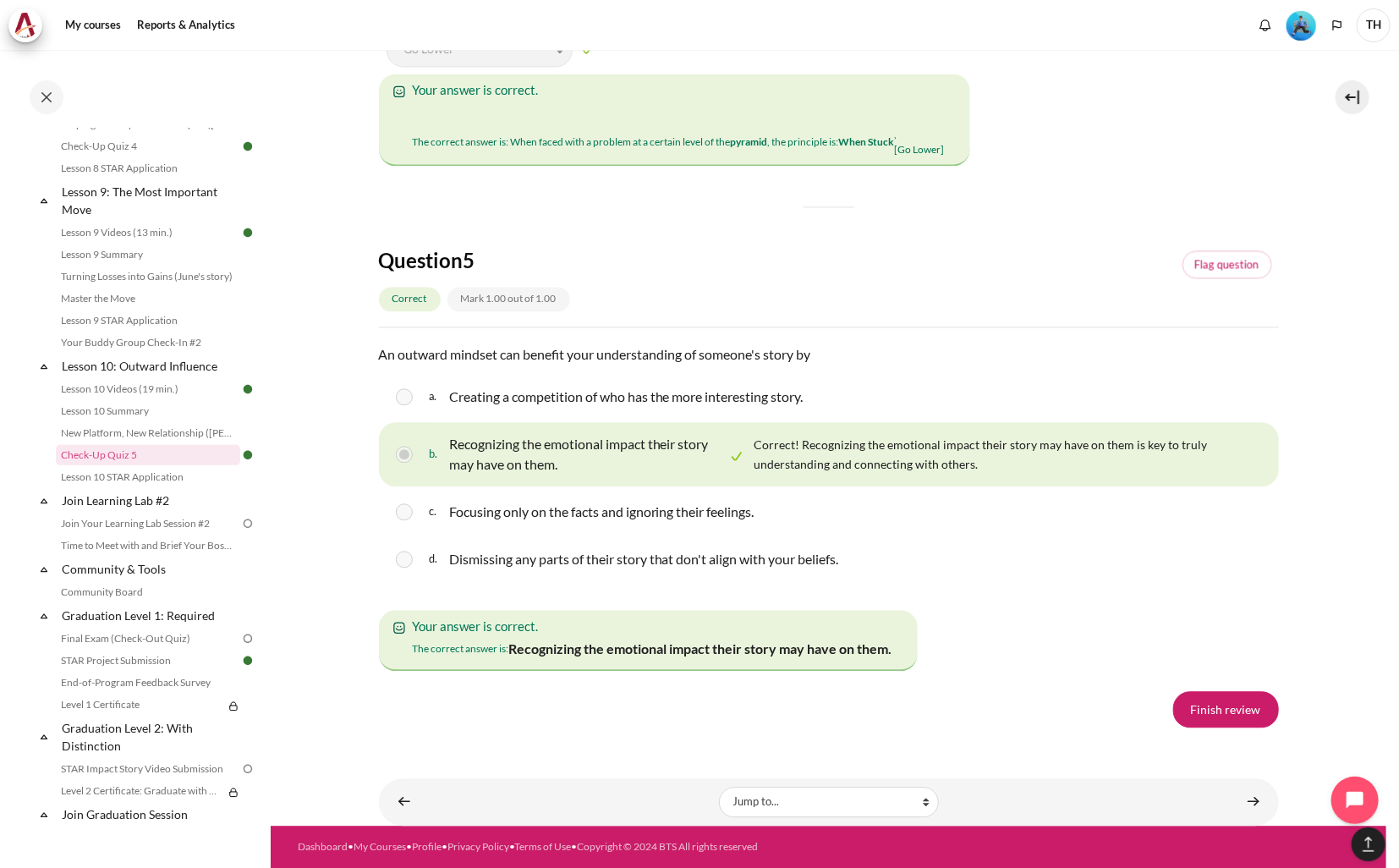
scroll to position [2781, 0]
click at [1208, 702] on link "Finish review" at bounding box center [1225, 708] width 106 height 35
